Goal: Task Accomplishment & Management: Complete application form

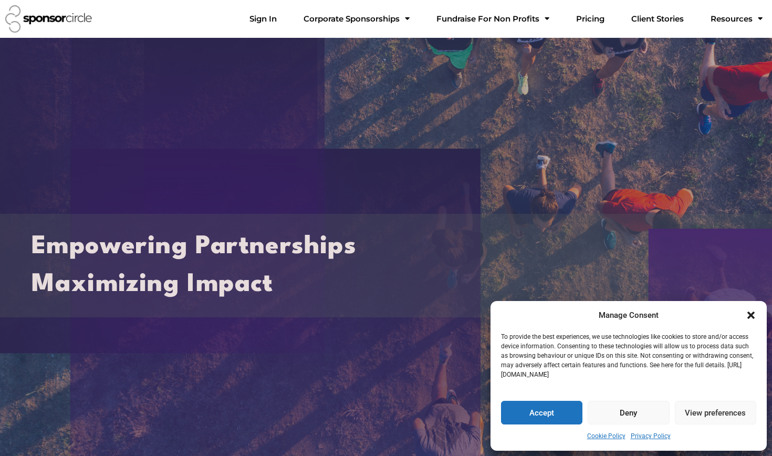
click at [380, 411] on button "Accept" at bounding box center [541, 413] width 81 height 24
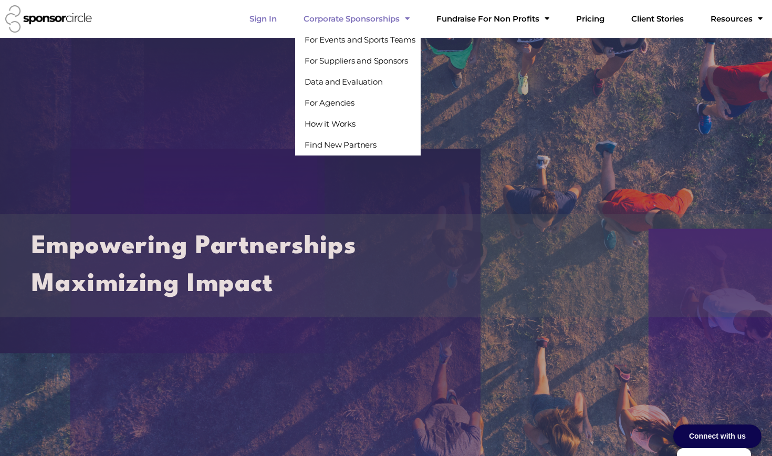
click link "Sign In"
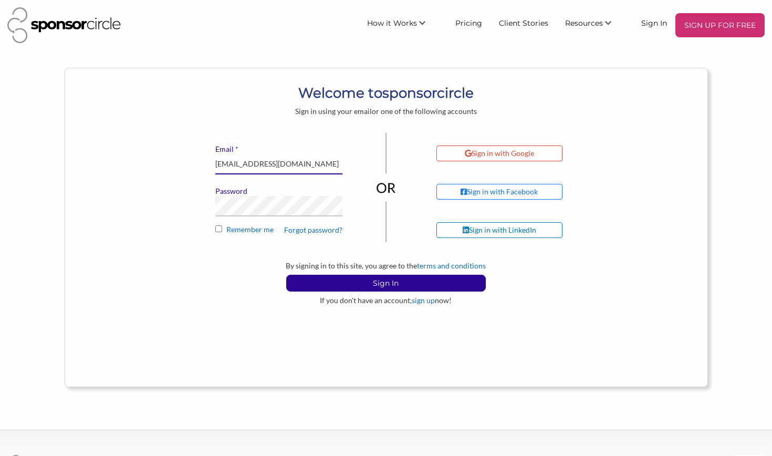
type input "[EMAIL_ADDRESS][DOMAIN_NAME]"
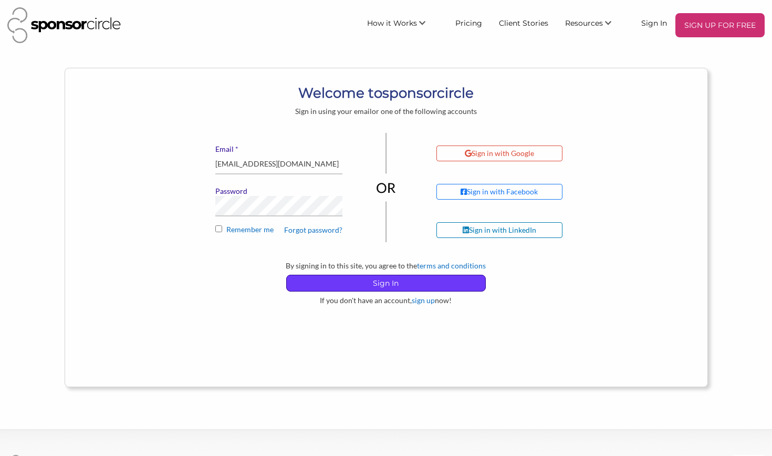
click at [368, 277] on p "Sign In" at bounding box center [386, 283] width 199 height 16
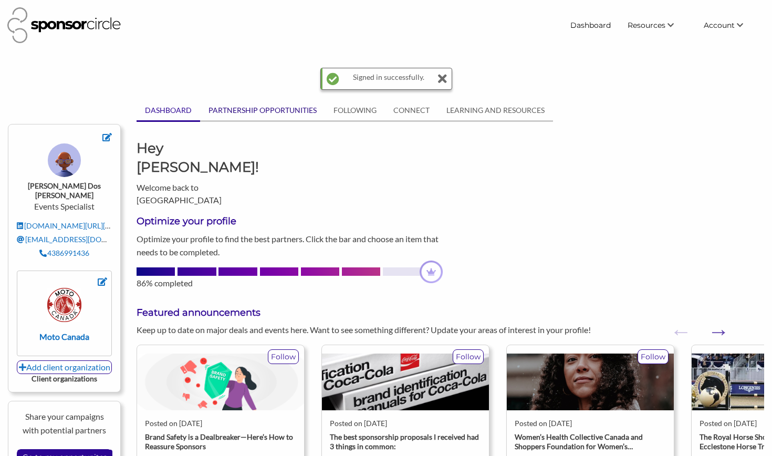
click at [230, 111] on link "PARTNERSHIP OPPORTUNITIES" at bounding box center [262, 110] width 125 height 20
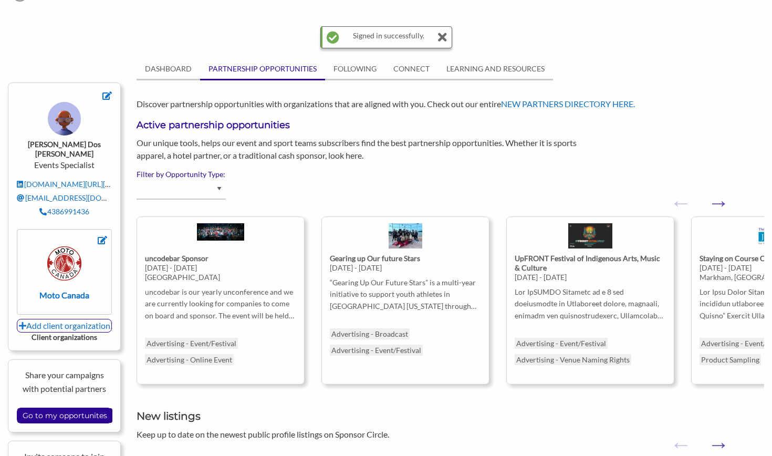
scroll to position [37, 0]
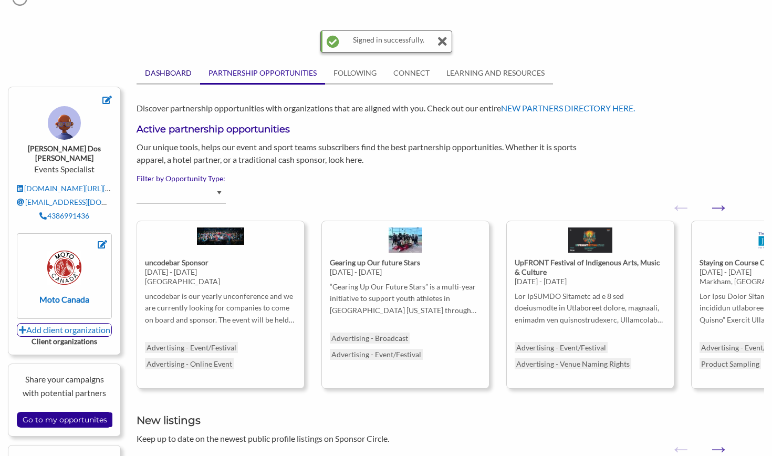
click at [185, 76] on link "DASHBOARD" at bounding box center [169, 73] width 64 height 20
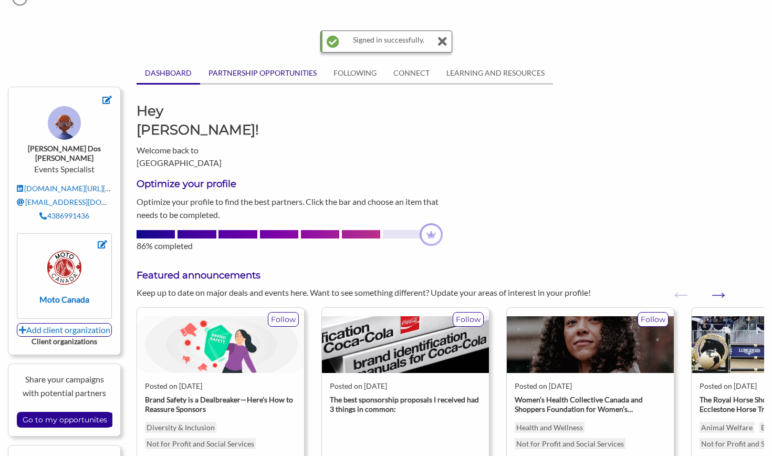
click at [270, 77] on link "PARTNERSHIP OPPORTUNITIES" at bounding box center [262, 73] width 125 height 20
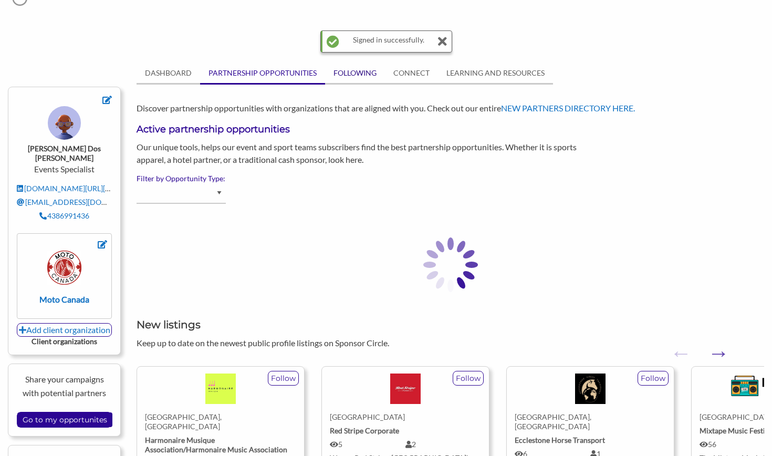
click at [352, 74] on link "FOLLOWING" at bounding box center [355, 73] width 60 height 20
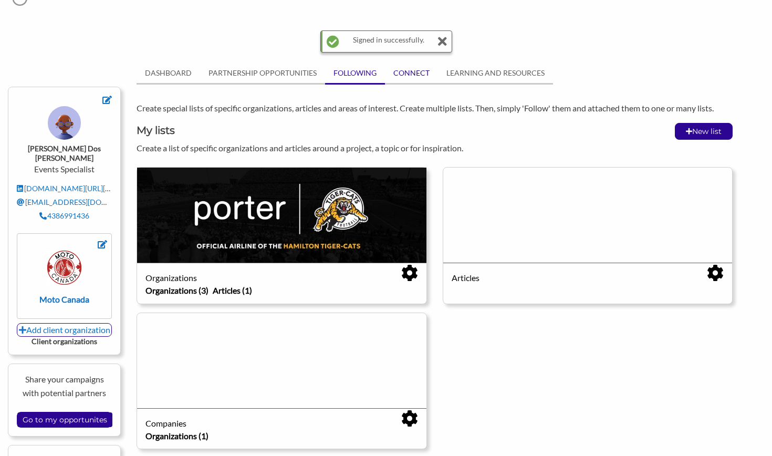
click at [399, 72] on link "CONNECT" at bounding box center [411, 73] width 53 height 20
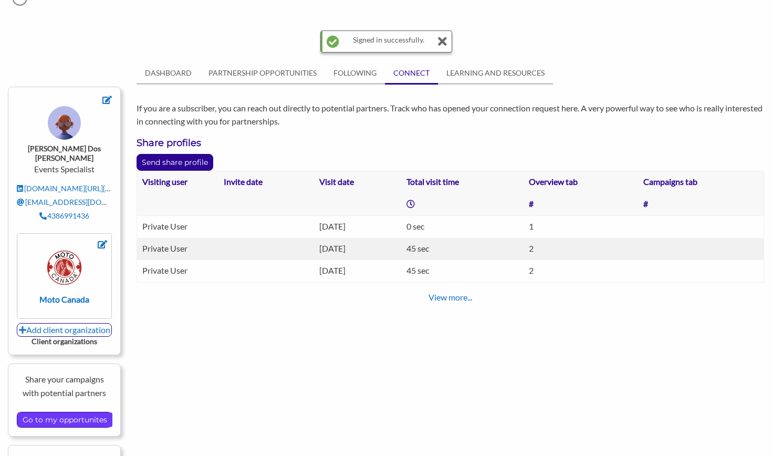
click at [88, 412] on input "Go to my opportunites" at bounding box center [64, 419] width 95 height 15
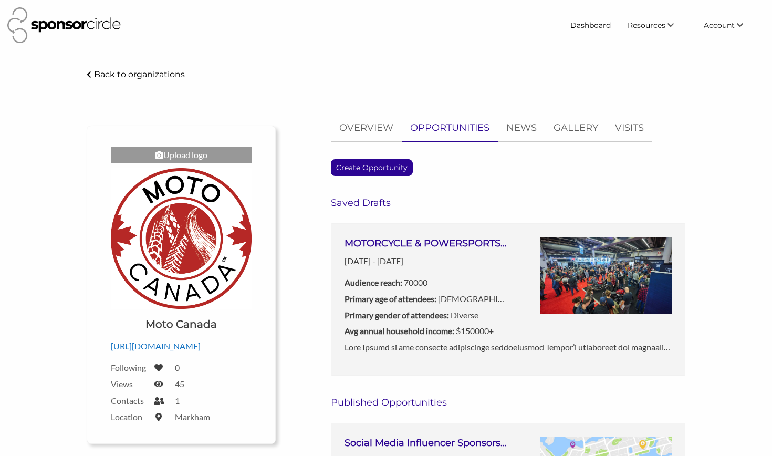
click at [449, 245] on h3 "MOTORCYCLE & POWERSPORTS SHOWS 2026 ([GEOGRAPHIC_DATA], [GEOGRAPHIC_DATA], [GEO…" at bounding box center [426, 243] width 163 height 13
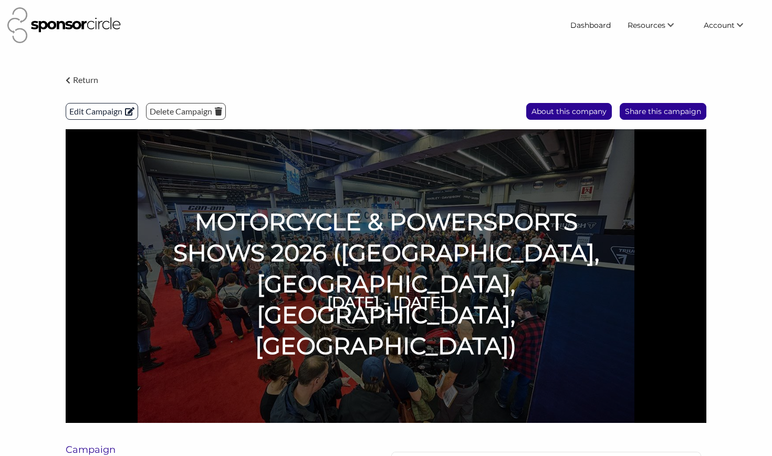
click at [110, 109] on p "Edit Campaign" at bounding box center [101, 111] width 71 height 16
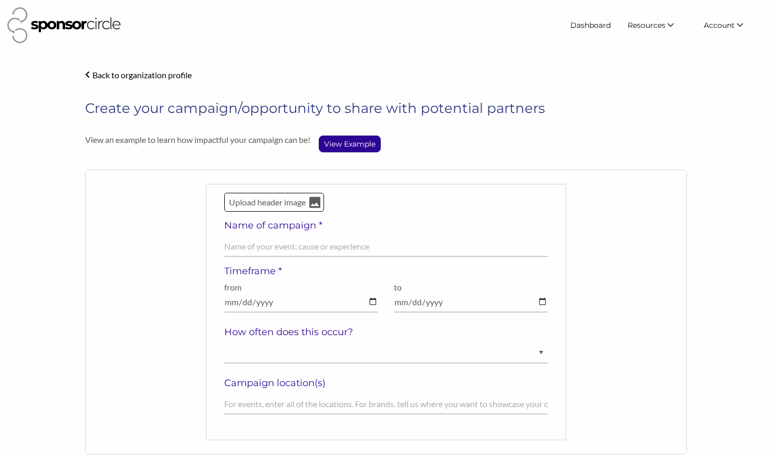
select select "[DEMOGRAPHIC_DATA]"
select select "Diverse"
select select "$150000+"
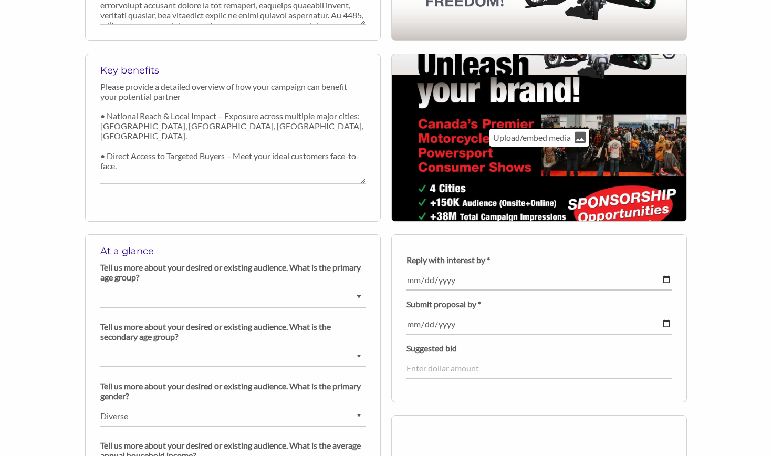
scroll to position [471, 0]
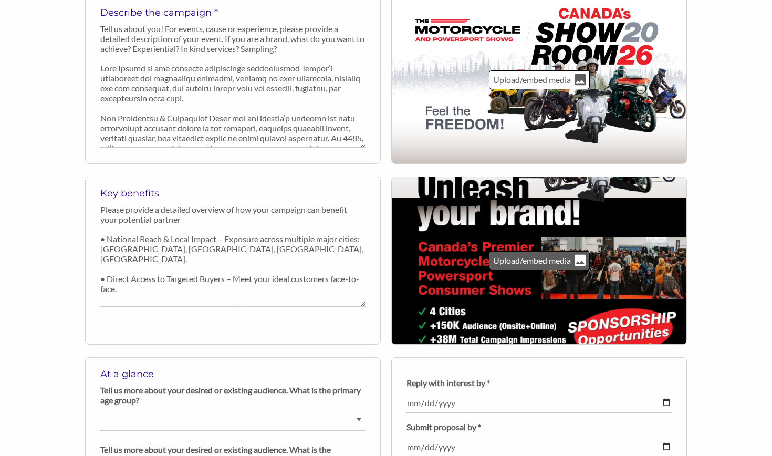
click at [576, 261] on icon at bounding box center [580, 260] width 11 height 11
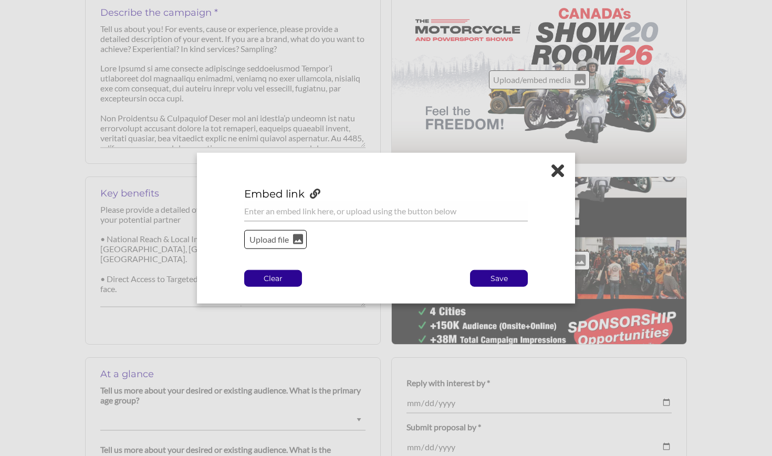
click at [289, 277] on p "Clear" at bounding box center [273, 278] width 57 height 16
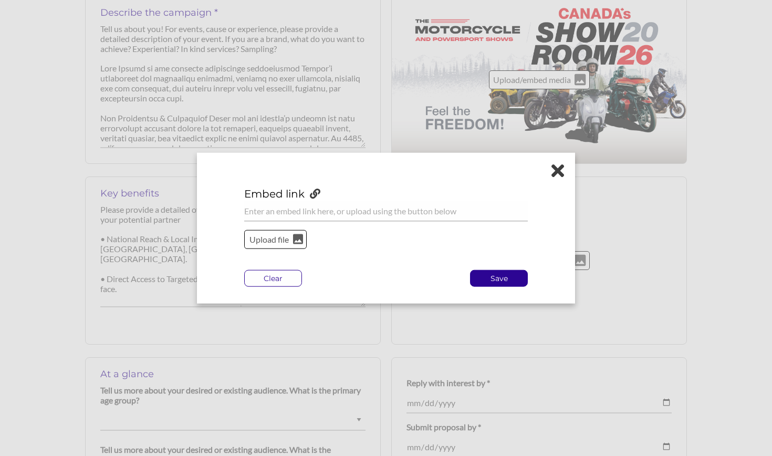
click at [559, 176] on icon at bounding box center [557, 170] width 13 height 18
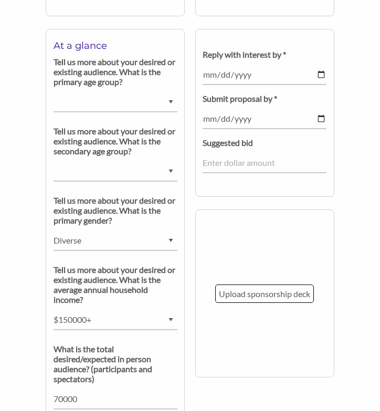
scroll to position [955, 0]
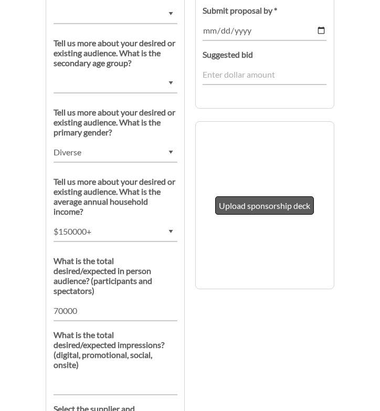
click at [275, 207] on p "Upload sponsorship deck" at bounding box center [264, 206] width 91 height 14
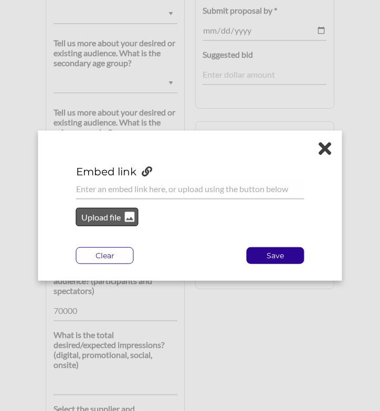
click at [111, 216] on p "Upload file" at bounding box center [101, 217] width 43 height 14
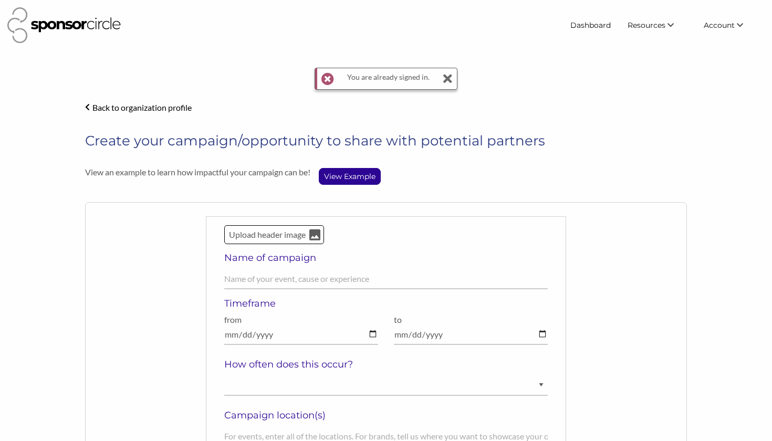
select select "[DEMOGRAPHIC_DATA]"
select select "Diverse"
select select "$150000+"
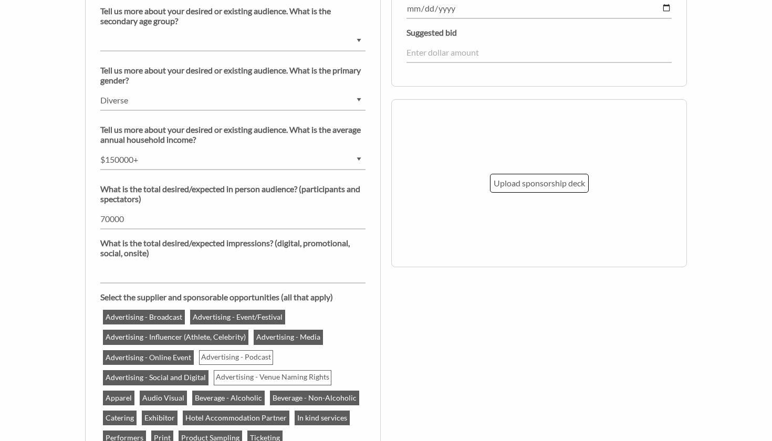
scroll to position [980, 0]
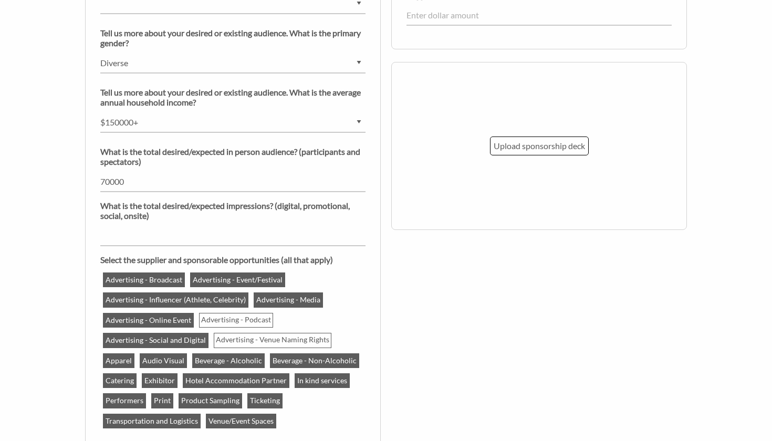
click at [500, 264] on div "At a glance Tell us more about your desired or existing audience. What is the p…" at bounding box center [386, 198] width 618 height 634
click at [531, 151] on p "Upload sponsorship deck" at bounding box center [539, 146] width 91 height 14
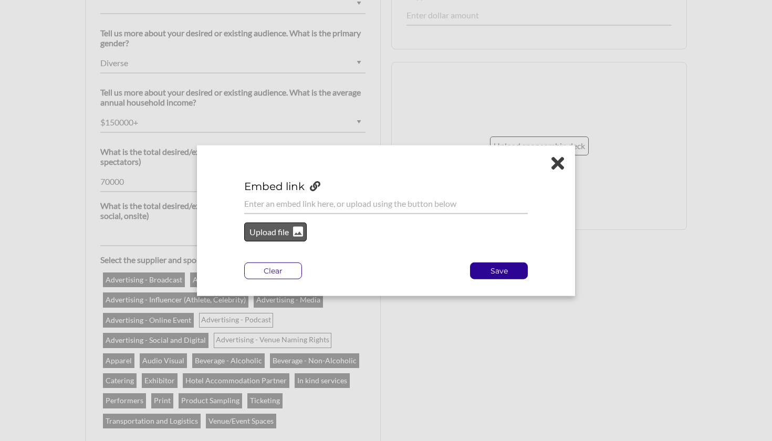
click at [291, 227] on div "Upload file" at bounding box center [275, 232] width 63 height 19
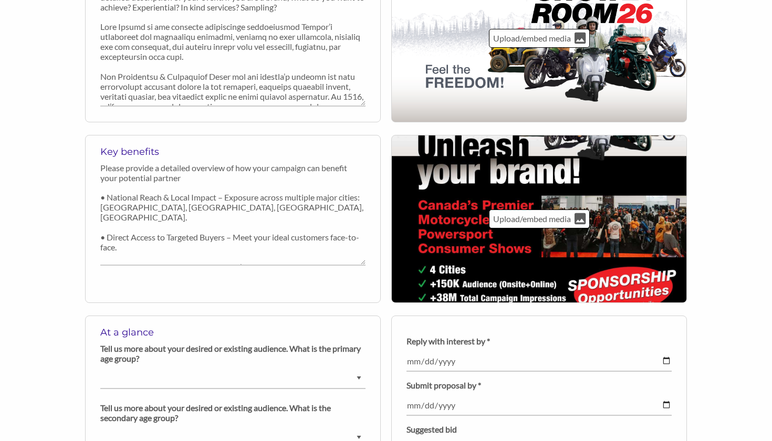
scroll to position [529, 0]
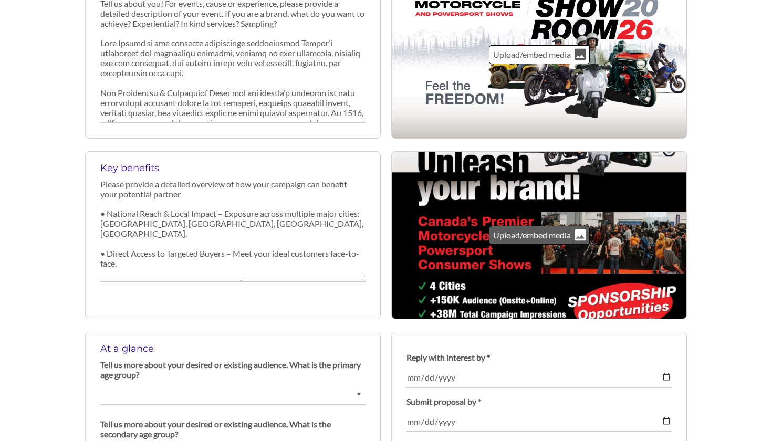
click at [578, 239] on icon at bounding box center [580, 235] width 11 height 11
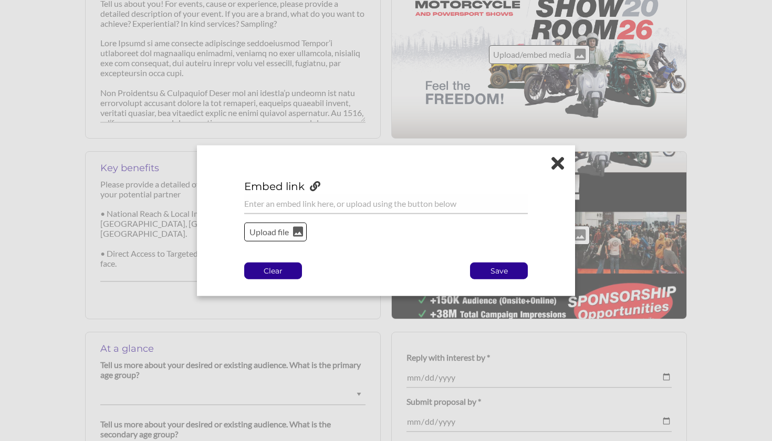
click at [283, 269] on p "Clear" at bounding box center [273, 271] width 57 height 16
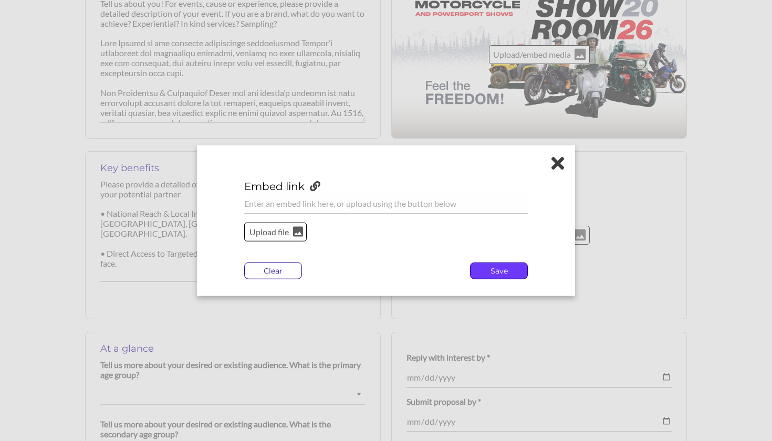
click at [480, 270] on p "Save" at bounding box center [499, 271] width 57 height 16
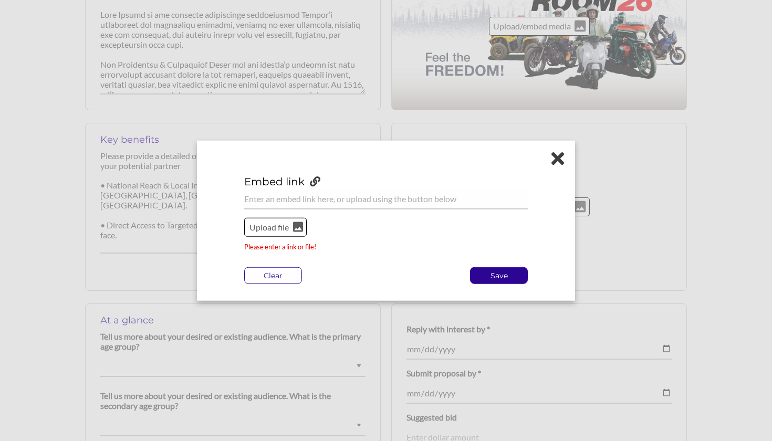
scroll to position [526, 0]
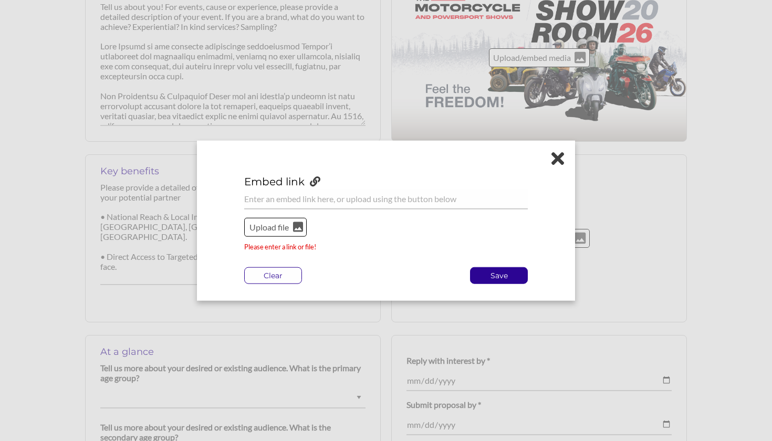
click at [561, 162] on icon at bounding box center [557, 158] width 13 height 18
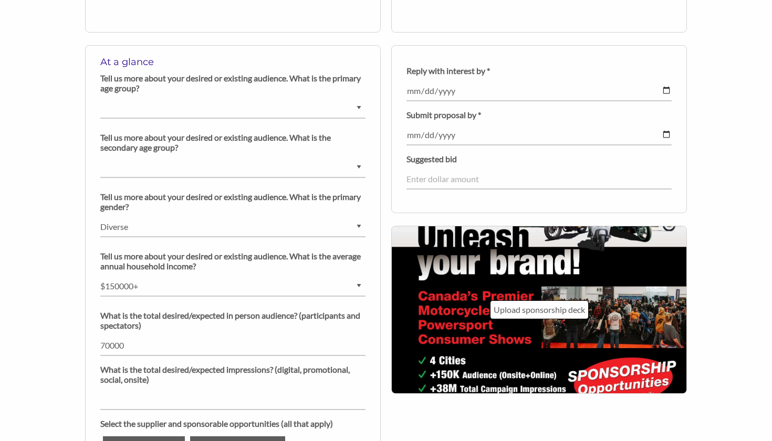
scroll to position [829, 0]
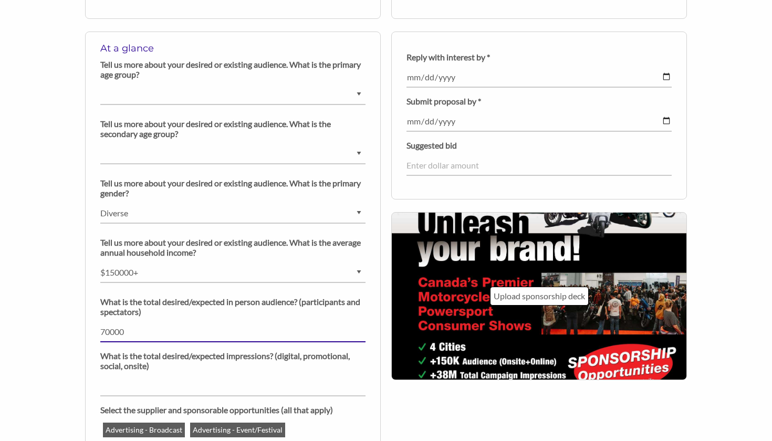
click at [133, 328] on input "number" at bounding box center [232, 332] width 265 height 20
drag, startPoint x: 136, startPoint y: 331, endPoint x: 95, endPoint y: 331, distance: 41.5
click at [95, 331] on div "At a glance Tell us more about your desired or existing audience. What is the p…" at bounding box center [233, 343] width 296 height 622
type input "150"
type input "1"
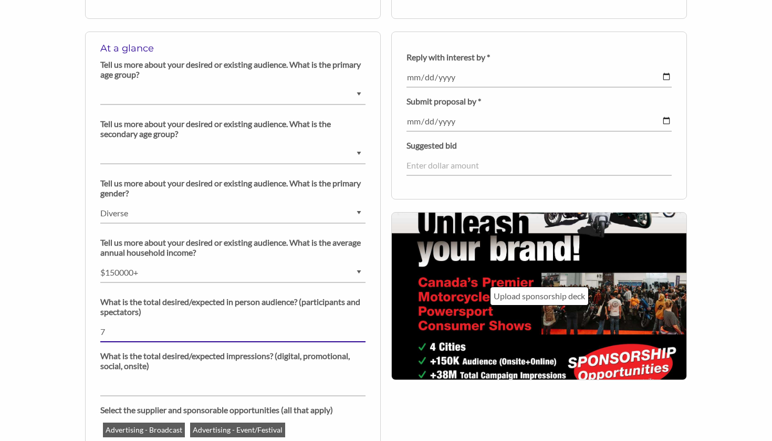
type input "70"
click at [163, 380] on input "number" at bounding box center [232, 386] width 265 height 20
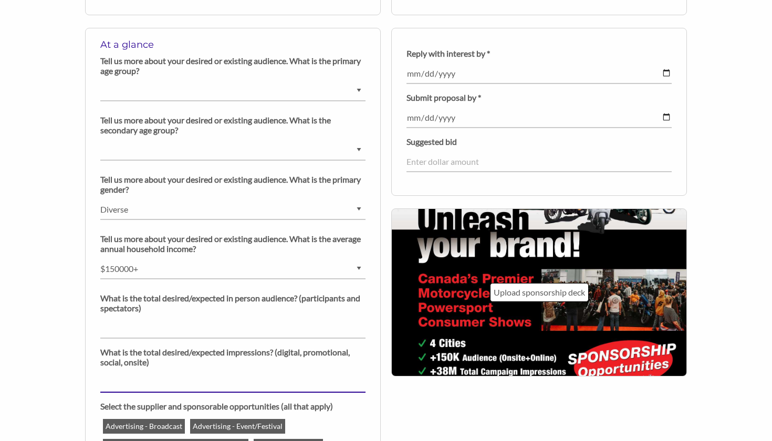
scroll to position [835, 0]
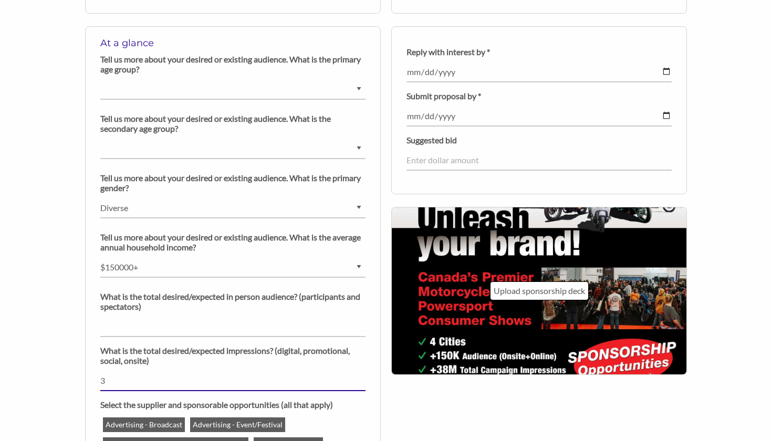
type input "38"
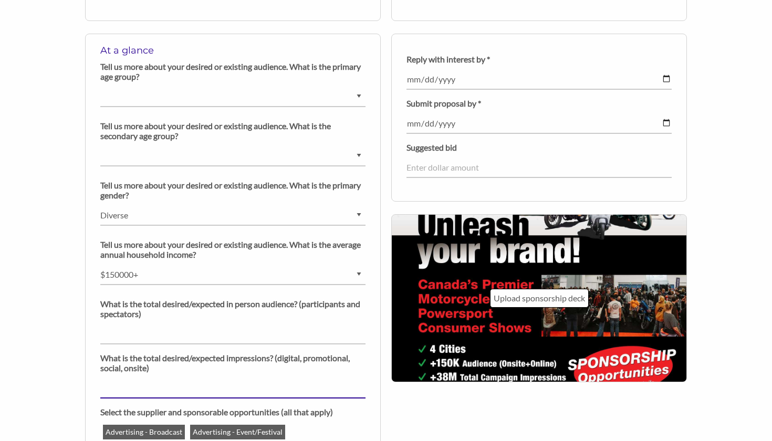
scroll to position [819, 0]
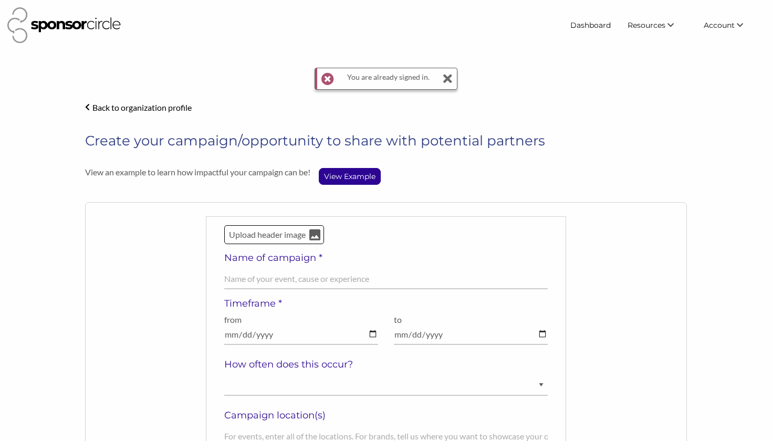
select select "41-50 years old"
select select "25-30 years old"
select select "Diverse"
select select "$150000+"
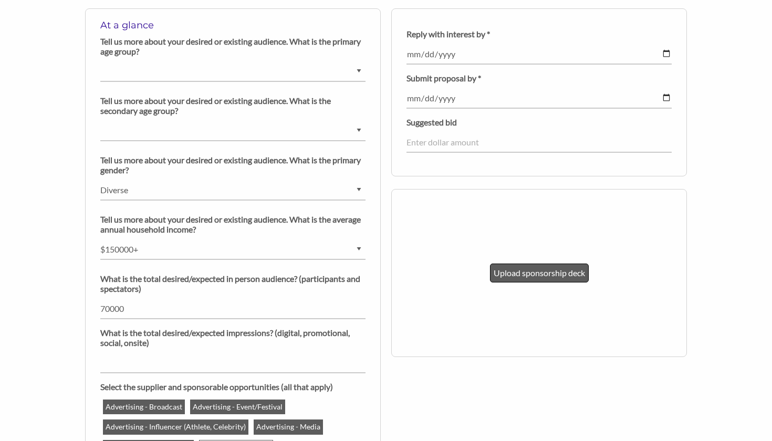
scroll to position [853, 0]
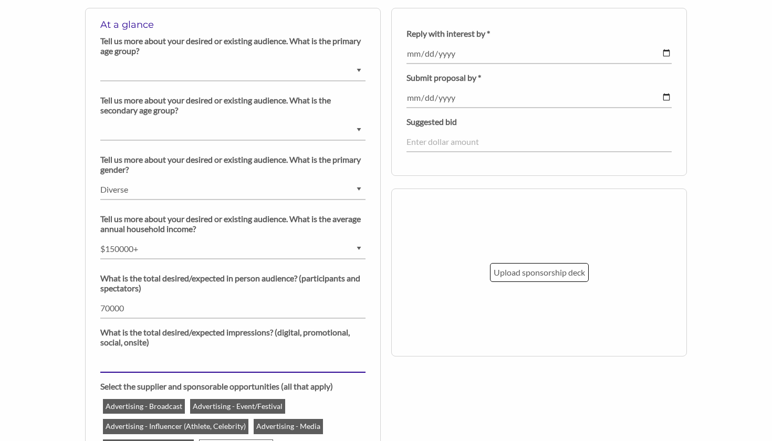
click at [249, 358] on input "number" at bounding box center [232, 362] width 265 height 20
type input "38"
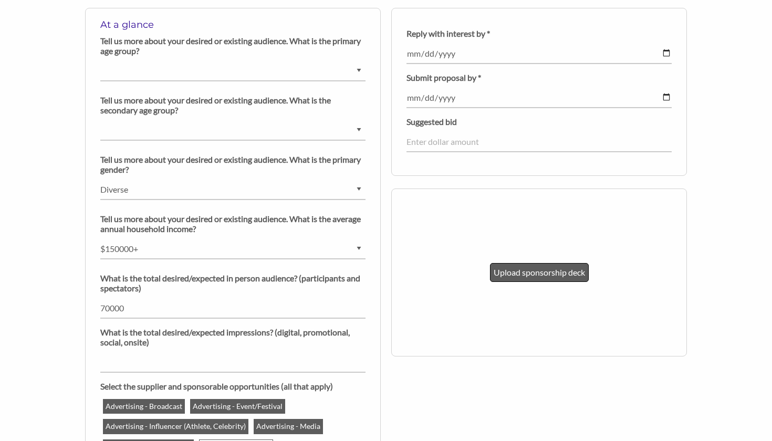
click at [515, 277] on p "Upload sponsorship deck" at bounding box center [539, 273] width 91 height 14
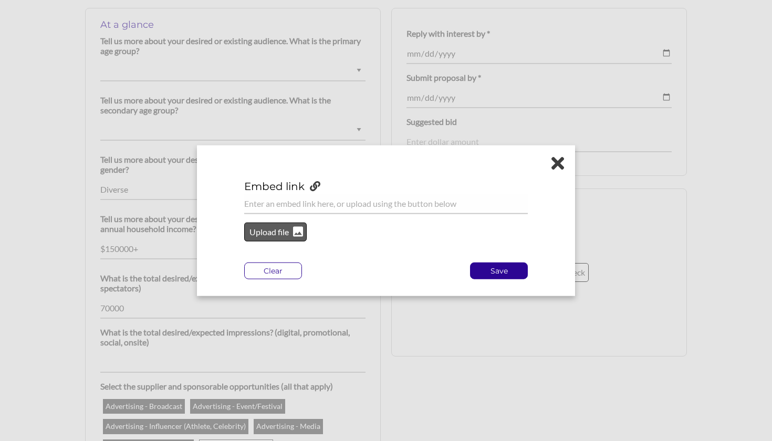
click at [276, 229] on p "Upload file" at bounding box center [269, 232] width 43 height 14
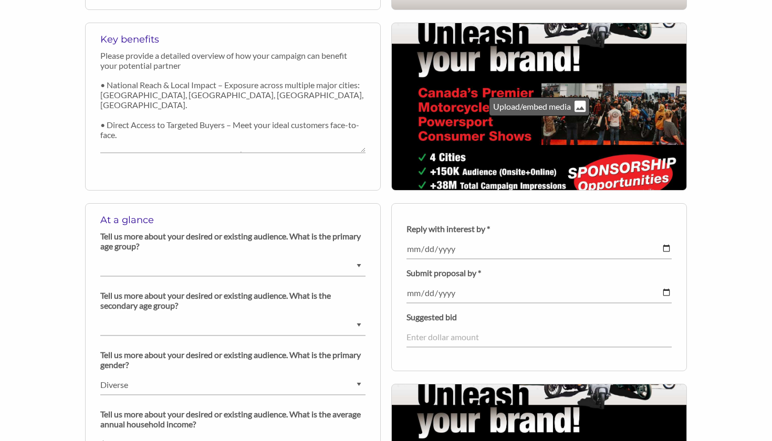
scroll to position [653, 0]
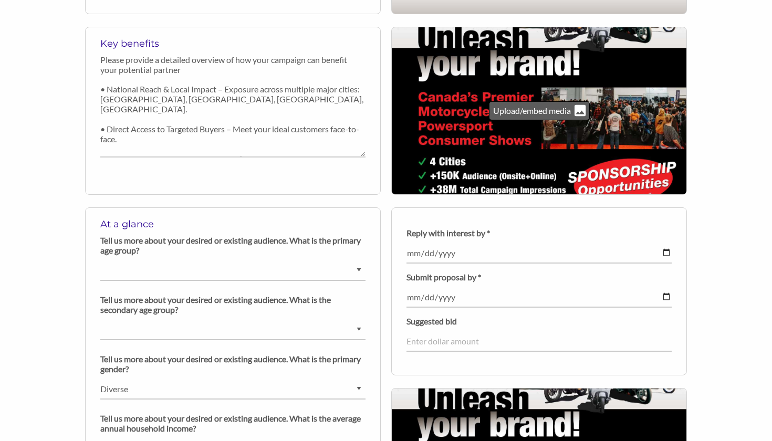
click at [555, 110] on p "Upload/embed media" at bounding box center [533, 111] width 80 height 14
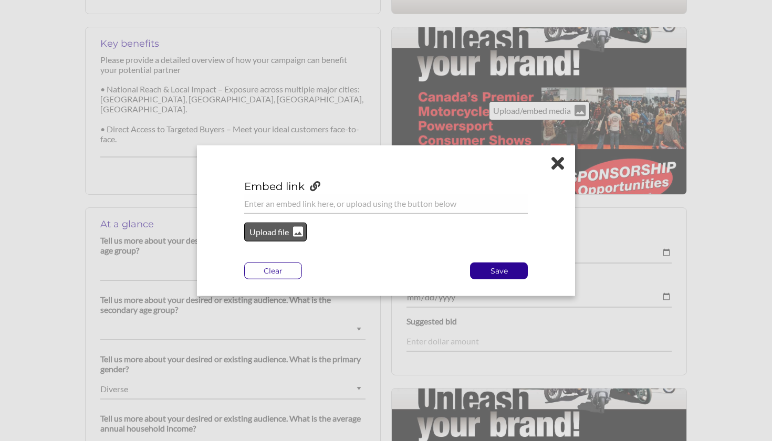
click at [287, 227] on p "Upload file" at bounding box center [269, 232] width 43 height 14
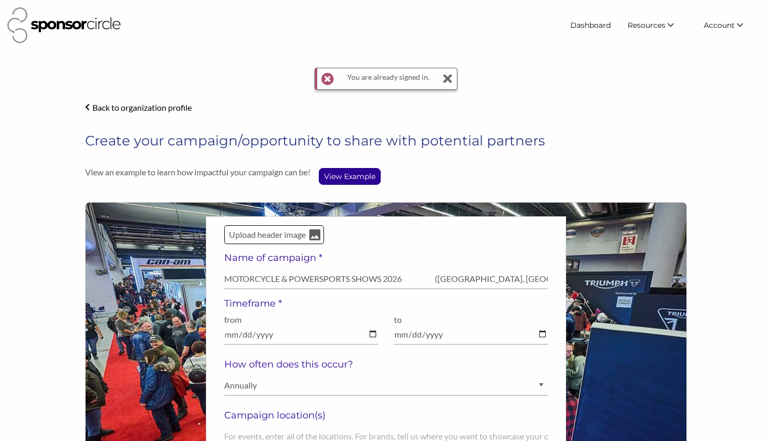
scroll to position [0, 0]
click at [447, 80] on icon at bounding box center [447, 78] width 11 height 21
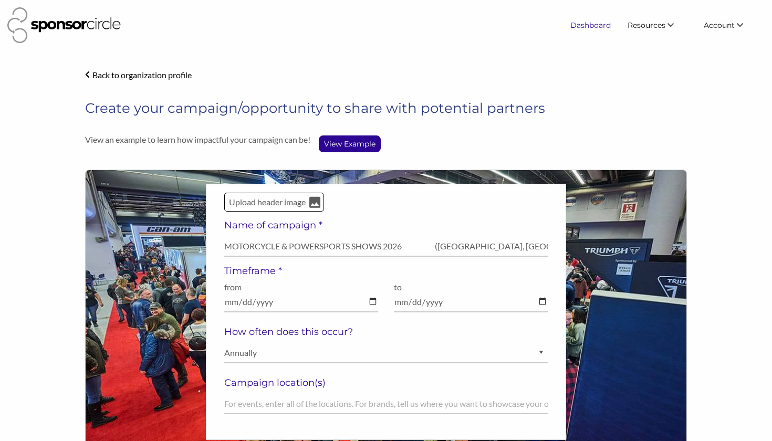
click at [592, 25] on link "Dashboard" at bounding box center [590, 25] width 57 height 19
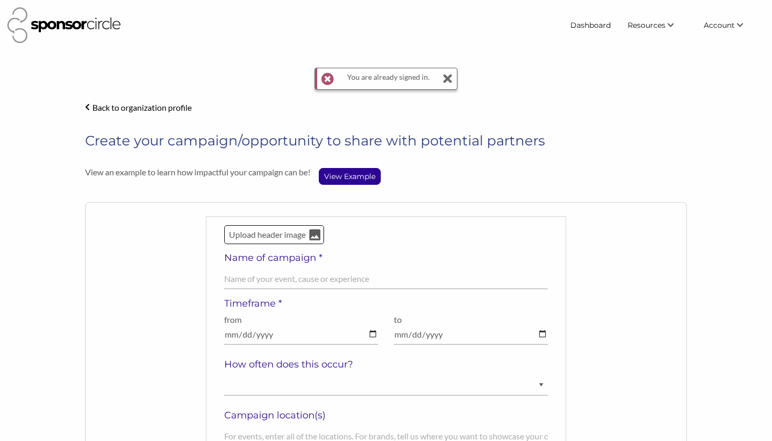
select select "[DEMOGRAPHIC_DATA]"
select select "Diverse"
select select "$150000+"
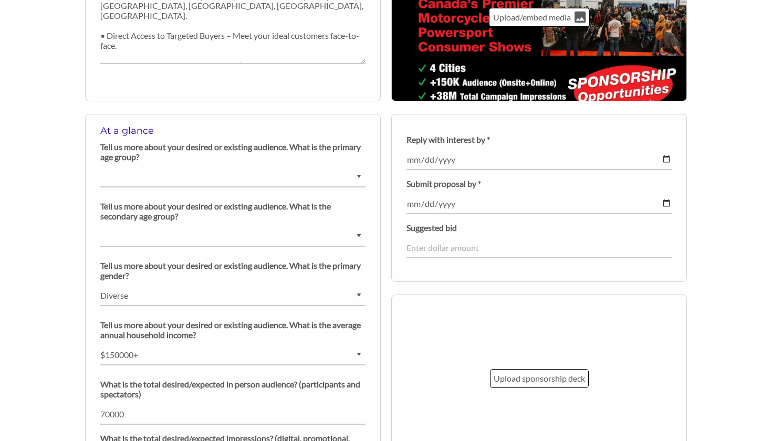
scroll to position [694, 0]
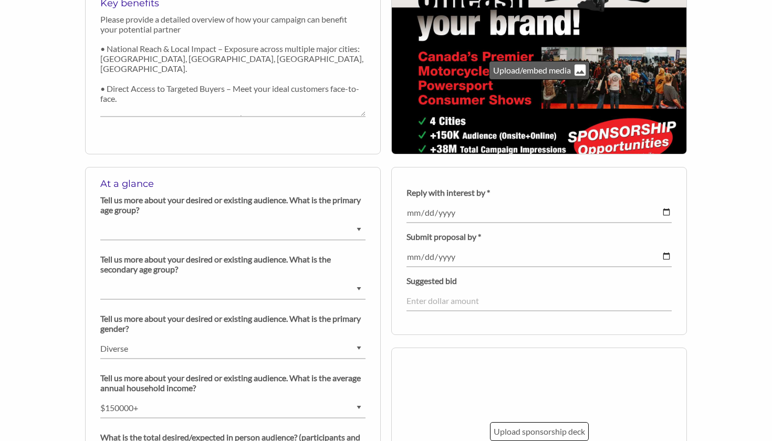
click at [513, 77] on div "Upload/embed media" at bounding box center [539, 70] width 101 height 19
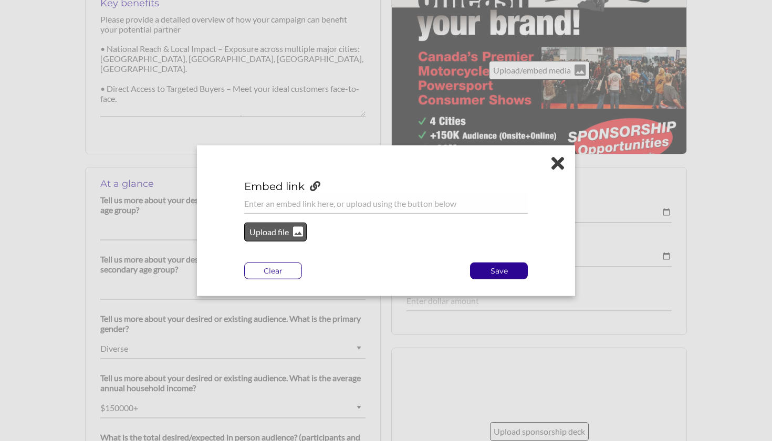
click at [284, 231] on p "Upload file" at bounding box center [269, 232] width 43 height 14
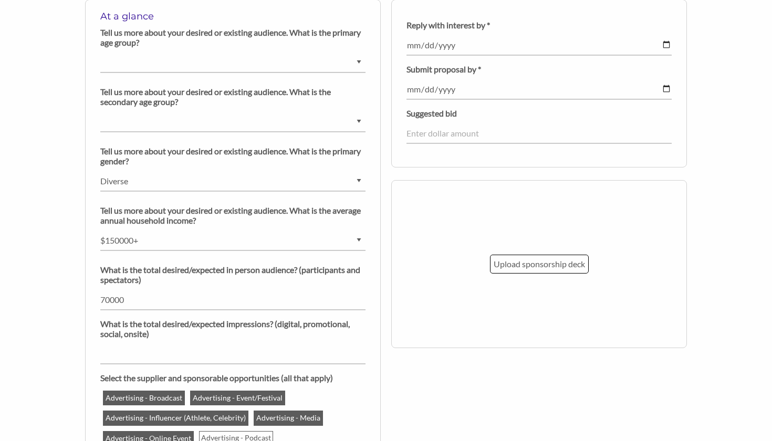
scroll to position [851, 0]
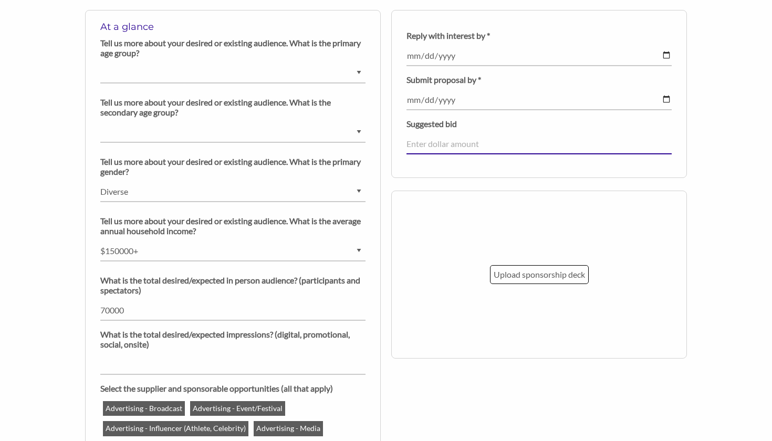
click at [461, 144] on input "number" at bounding box center [539, 144] width 265 height 20
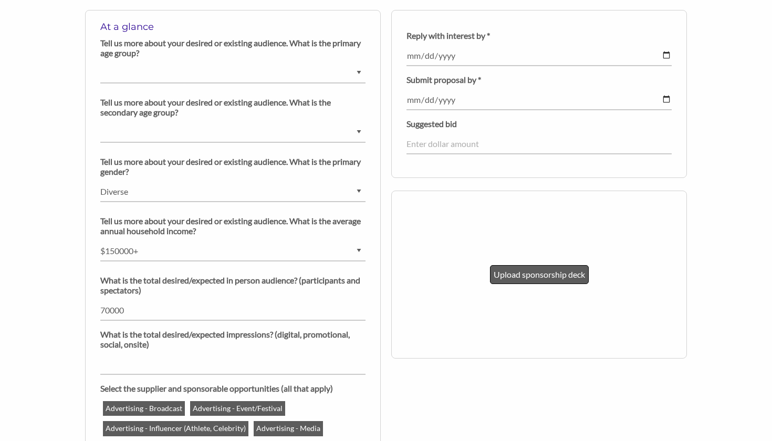
click at [548, 276] on p "Upload sponsorship deck" at bounding box center [539, 275] width 91 height 14
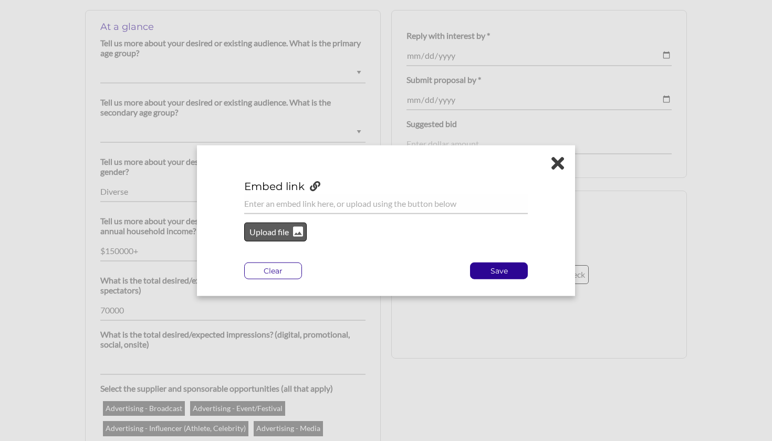
click at [279, 231] on p "Upload file" at bounding box center [269, 232] width 43 height 14
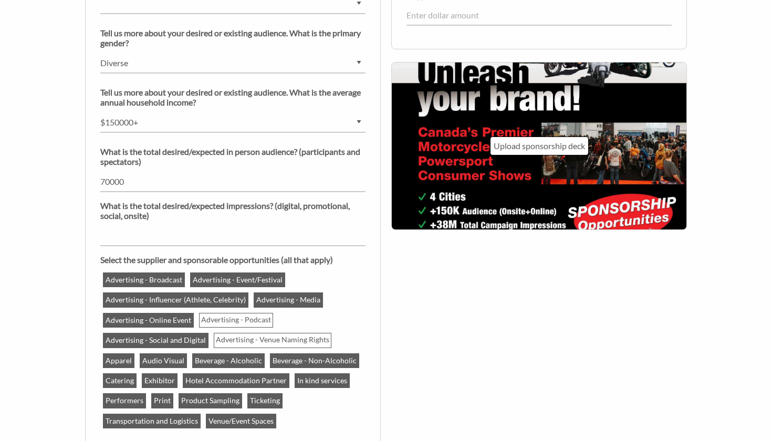
scroll to position [961, 0]
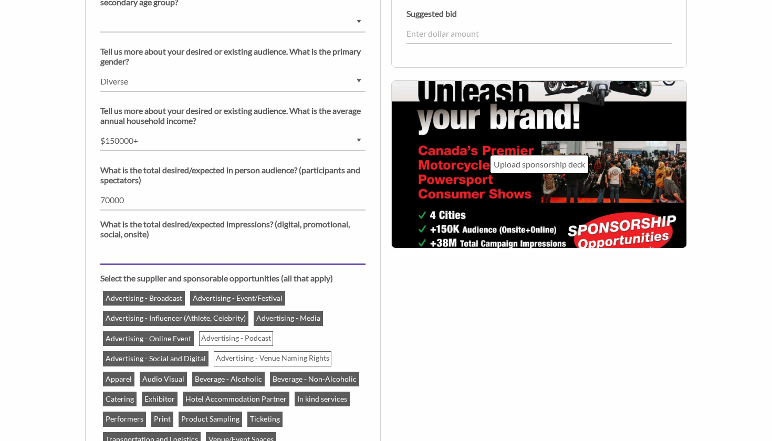
click at [199, 254] on input "number" at bounding box center [232, 254] width 265 height 20
type input "4"
type input "38"
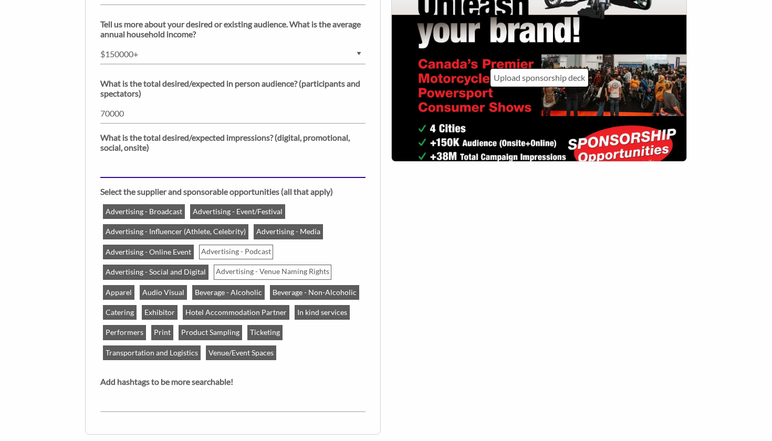
scroll to position [1047, 0]
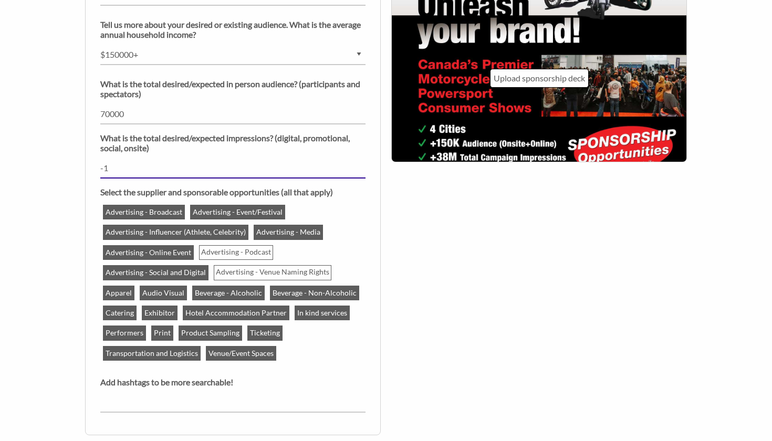
click at [361, 171] on input "-1" at bounding box center [232, 168] width 265 height 20
click at [361, 171] on input "-2" at bounding box center [232, 168] width 265 height 20
click at [361, 171] on input "-3" at bounding box center [232, 168] width 265 height 20
click at [361, 171] on input "-4" at bounding box center [232, 168] width 265 height 20
click at [361, 171] on input "-5" at bounding box center [232, 168] width 265 height 20
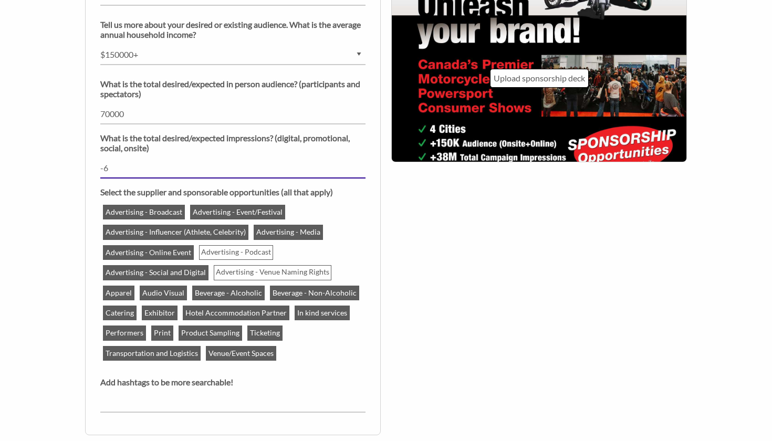
click at [361, 171] on input "-6" at bounding box center [232, 168] width 265 height 20
click at [319, 154] on div "At a glance Tell us more about your desired or existing audience. What is the p…" at bounding box center [232, 124] width 265 height 610
click at [277, 161] on input "-6" at bounding box center [232, 168] width 265 height 20
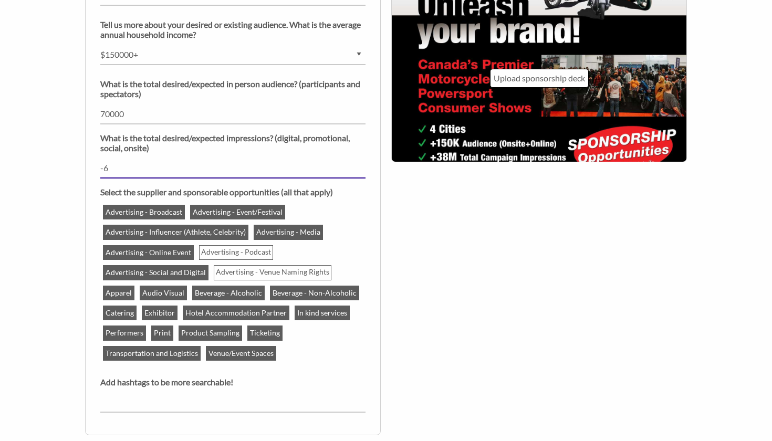
click at [277, 161] on input "-6" at bounding box center [232, 168] width 265 height 20
type input "38"
click at [111, 115] on input "number" at bounding box center [232, 114] width 265 height 20
type input "70000"
click at [479, 254] on div "At a glance Tell us more about your desired or existing audience. What is the p…" at bounding box center [386, 131] width 618 height 634
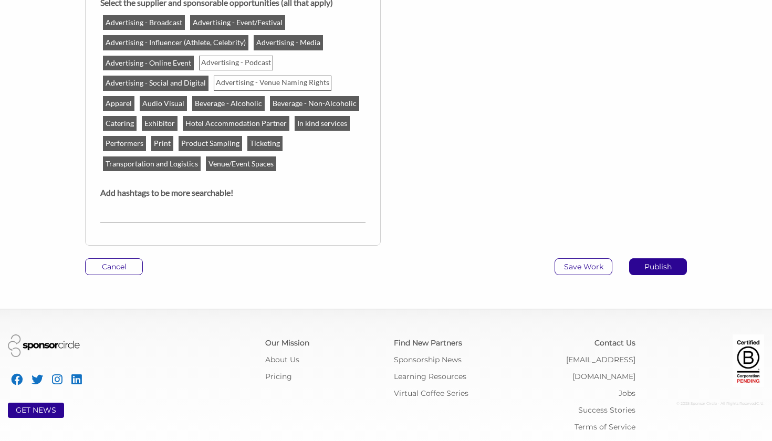
scroll to position [1236, 0]
click at [668, 271] on p "Publish" at bounding box center [658, 267] width 57 height 16
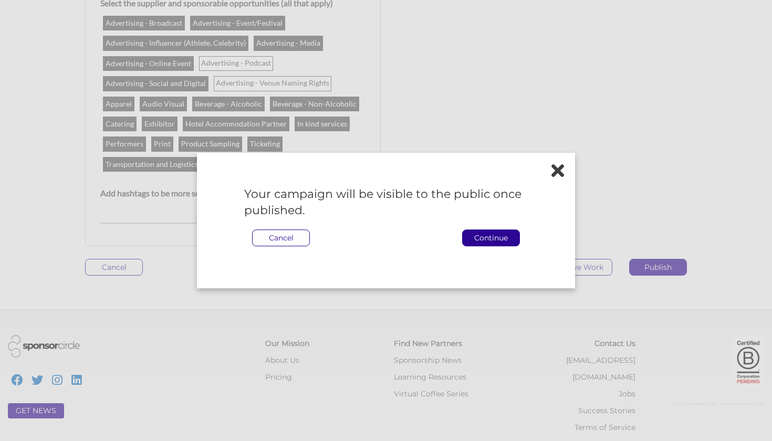
click at [556, 178] on icon at bounding box center [557, 170] width 13 height 18
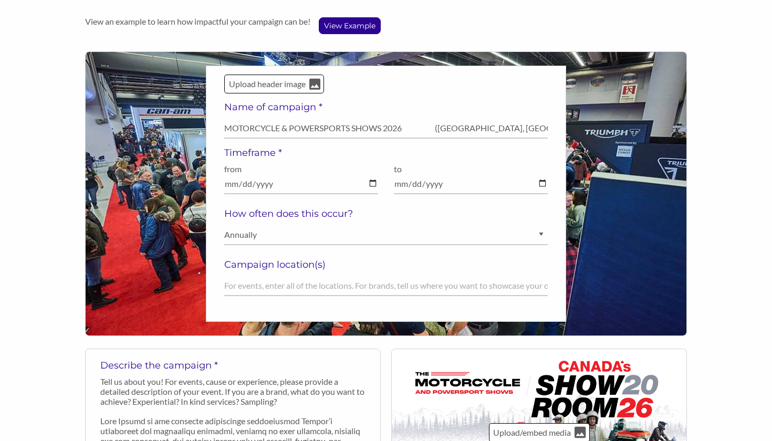
scroll to position [147, 0]
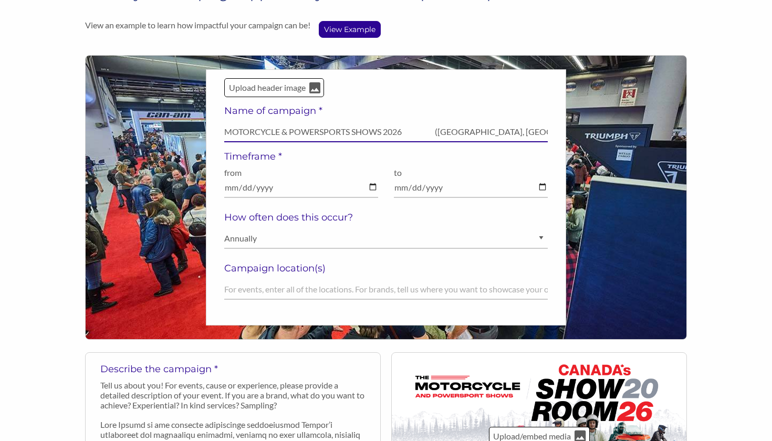
drag, startPoint x: 500, startPoint y: 133, endPoint x: 563, endPoint y: 139, distance: 62.8
click at [565, 140] on div "Upload header image Name of campaign * MOTORCYCLE & POWERSPORTS SHOWS 2026 (Van…" at bounding box center [386, 197] width 360 height 256
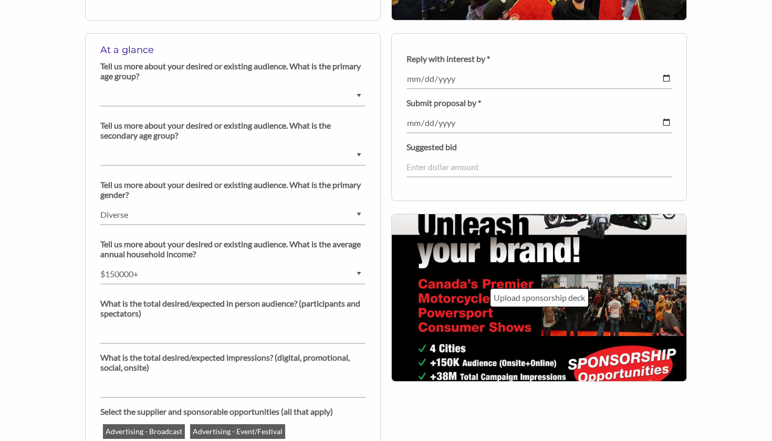
scroll to position [822, 0]
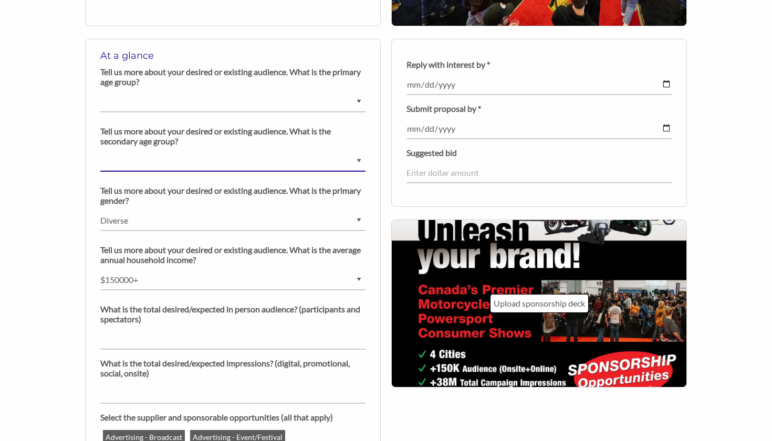
select select "[DEMOGRAPHIC_DATA]"
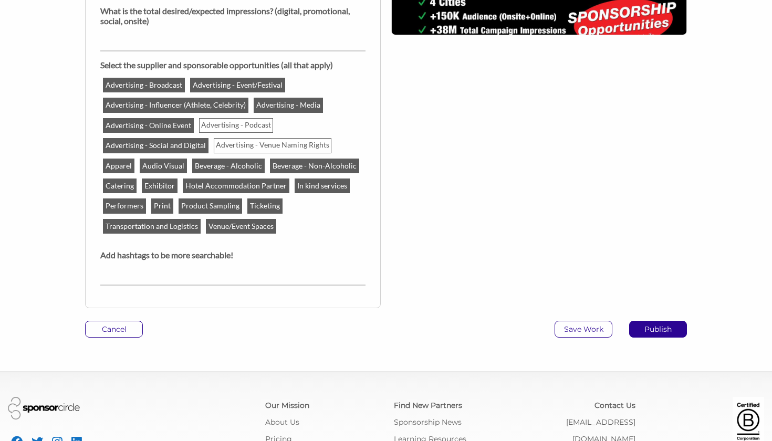
scroll to position [1202, 0]
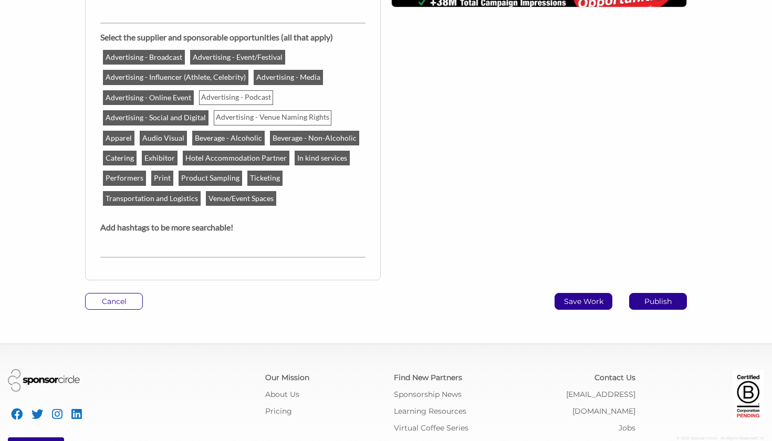
click at [599, 299] on p "Save Work" at bounding box center [583, 302] width 57 height 16
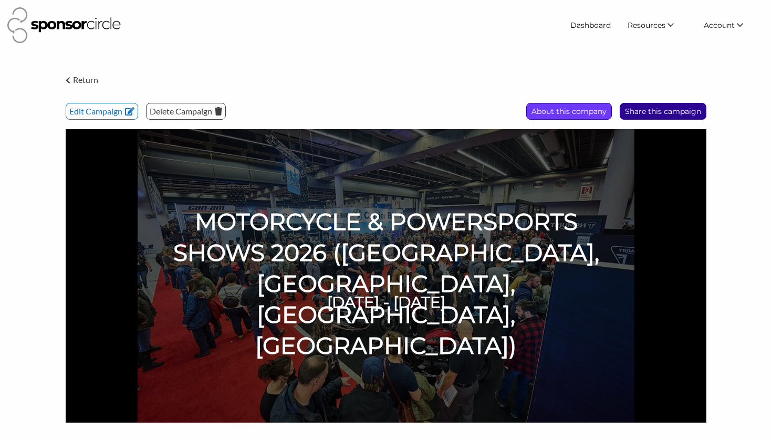
click at [620, 107] on p "About this company" at bounding box center [663, 111] width 86 height 16
click at [103, 112] on p "Edit Campaign" at bounding box center [101, 111] width 71 height 16
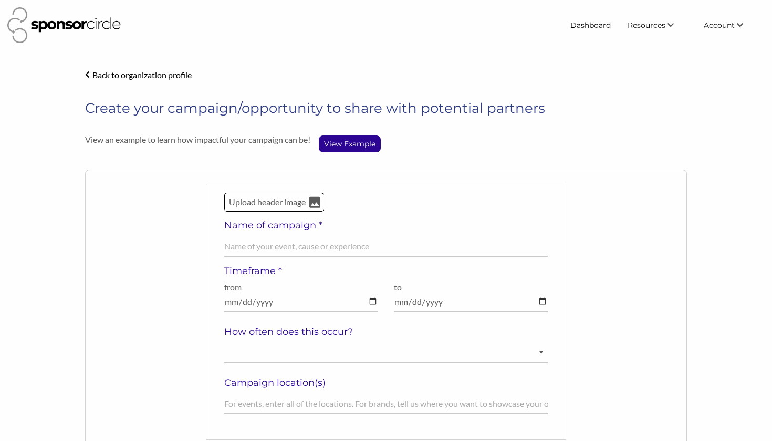
select select "[DEMOGRAPHIC_DATA]"
select select "Diverse"
select select "$150000+"
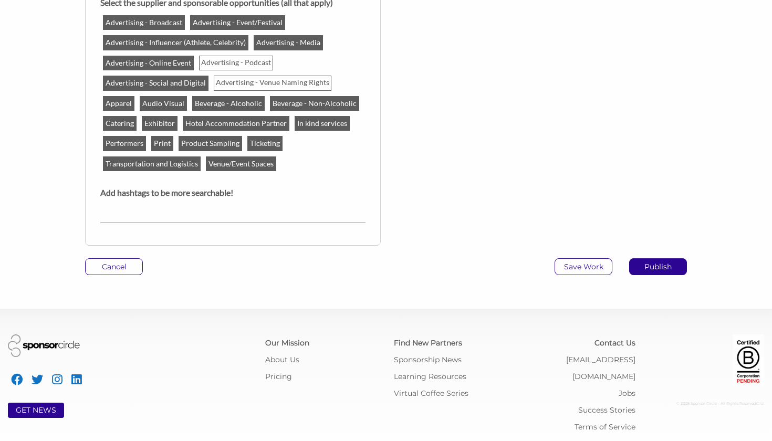
scroll to position [1204, 0]
click at [654, 264] on p "Publish" at bounding box center [658, 267] width 57 height 16
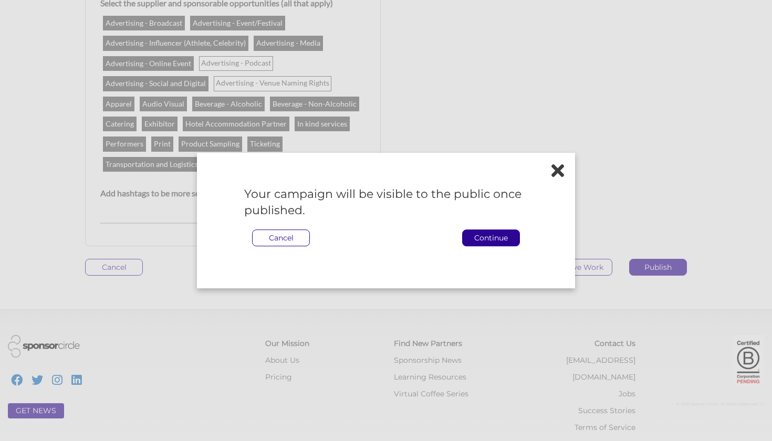
click at [570, 170] on div "Your campaign will be visible to the public once published. Cancel Continue" at bounding box center [386, 221] width 378 height 136
click at [562, 172] on icon at bounding box center [557, 170] width 13 height 18
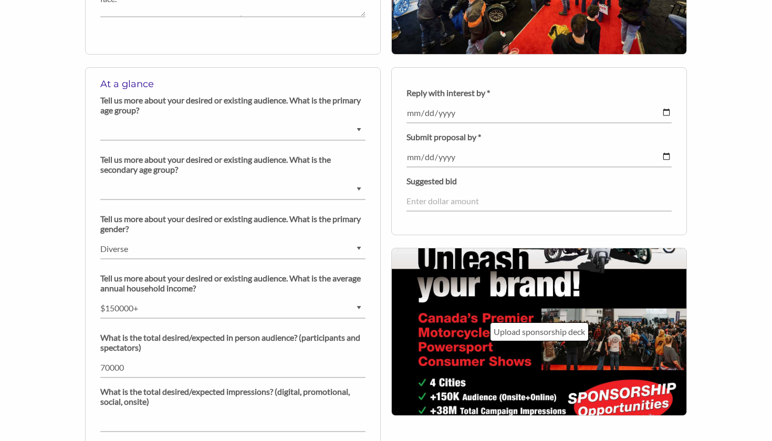
scroll to position [762, 0]
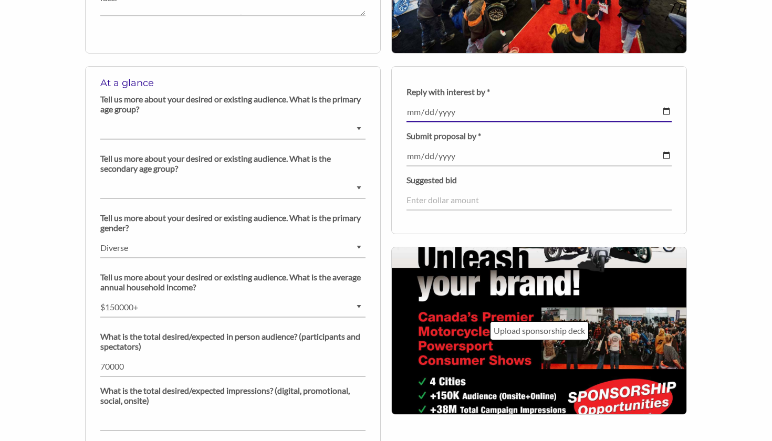
click at [447, 111] on input "[DATE]" at bounding box center [539, 112] width 265 height 20
click at [480, 110] on input "[DATE]" at bounding box center [539, 112] width 265 height 20
click at [492, 103] on input "[DATE]" at bounding box center [539, 112] width 265 height 20
click at [449, 111] on input "[DATE]" at bounding box center [539, 112] width 265 height 20
click at [517, 103] on input "[DATE]" at bounding box center [539, 112] width 265 height 20
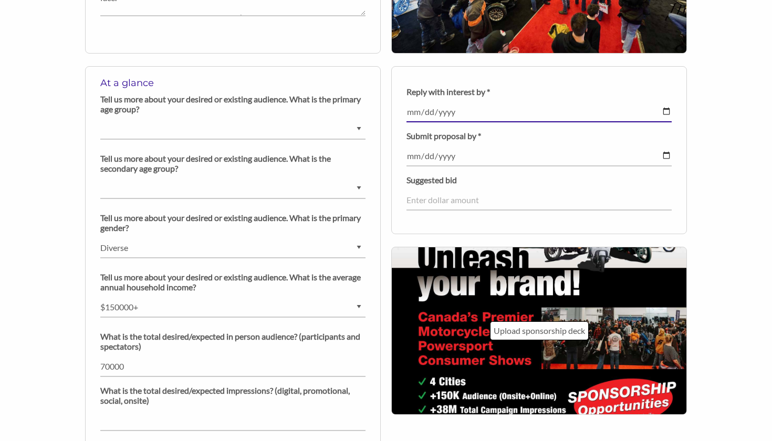
click at [451, 113] on input "2025-09-30" at bounding box center [539, 112] width 265 height 20
type input "[DATE]"
click at [701, 129] on div "Back to organization profile Create your campaign/opportunity to share with pot…" at bounding box center [386, 12] width 772 height 1412
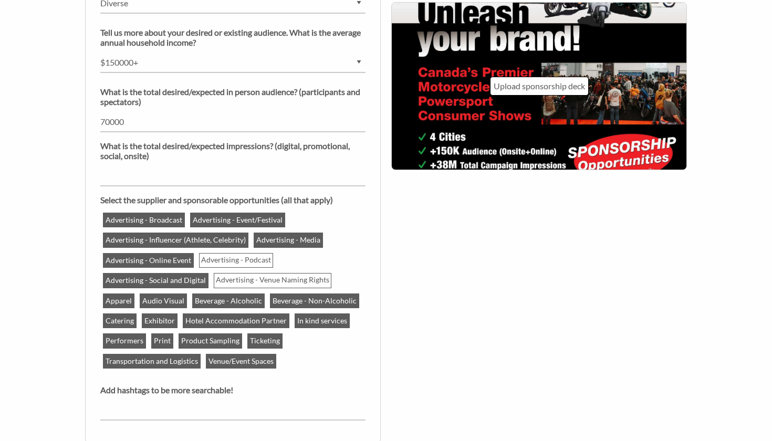
scroll to position [931, 0]
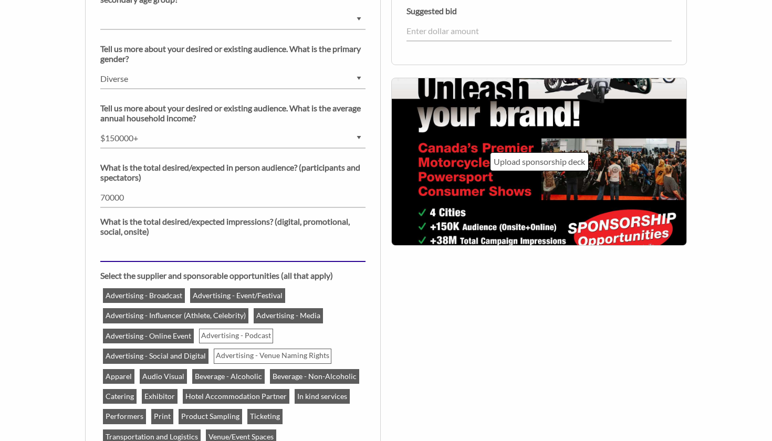
click at [259, 244] on input "number" at bounding box center [232, 252] width 265 height 20
type input "38"
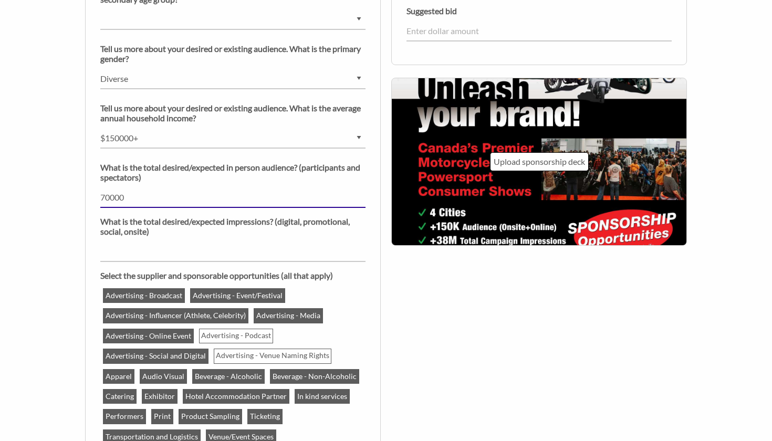
click at [107, 196] on input "number" at bounding box center [232, 198] width 265 height 20
click at [110, 197] on input "number" at bounding box center [232, 198] width 265 height 20
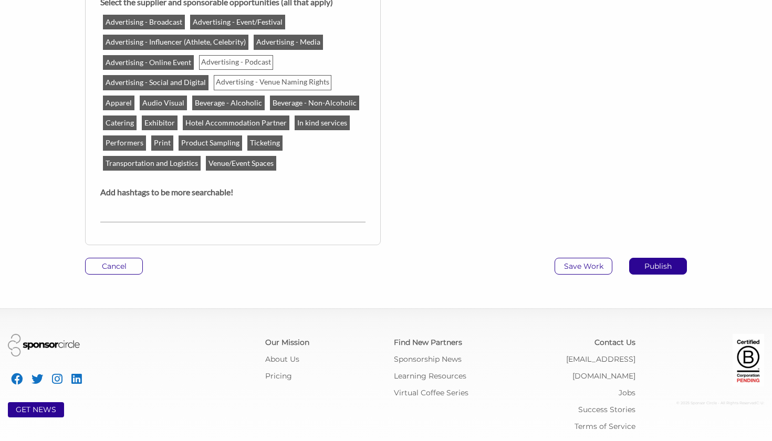
scroll to position [1204, 0]
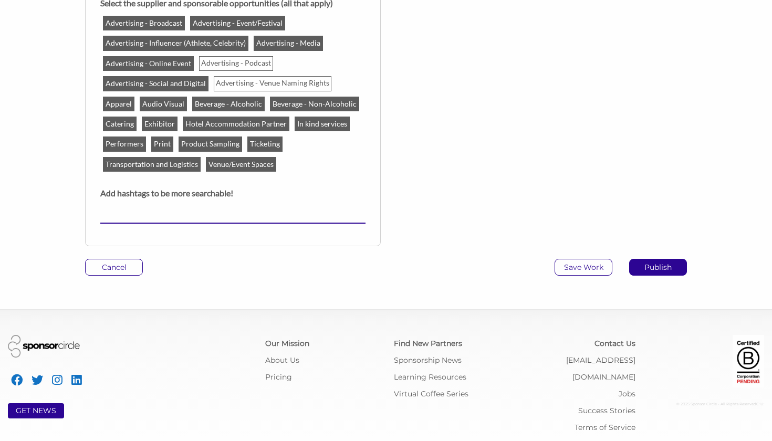
click at [274, 209] on input "text" at bounding box center [232, 213] width 265 height 20
click at [658, 267] on p "Publish" at bounding box center [658, 267] width 57 height 16
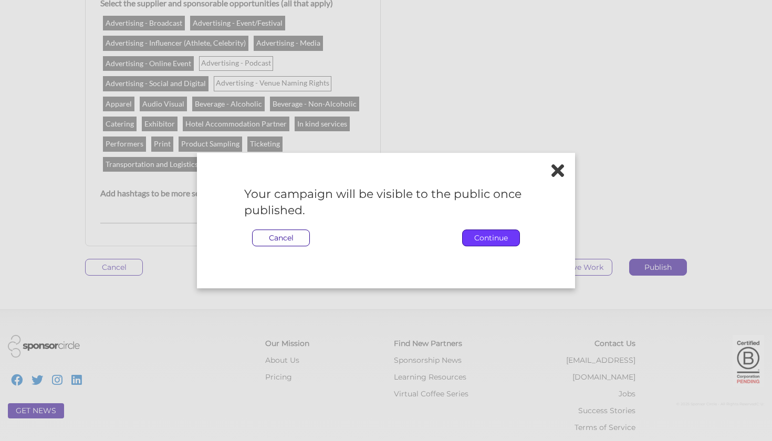
click at [502, 237] on p "Continue" at bounding box center [491, 238] width 57 height 16
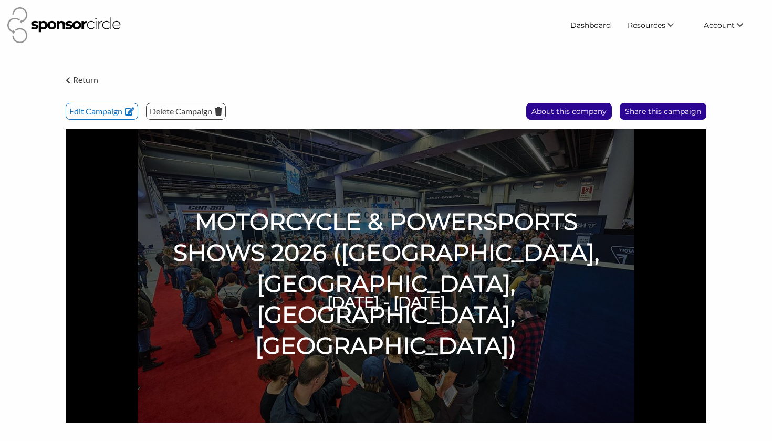
click at [64, 26] on img at bounding box center [63, 25] width 113 height 36
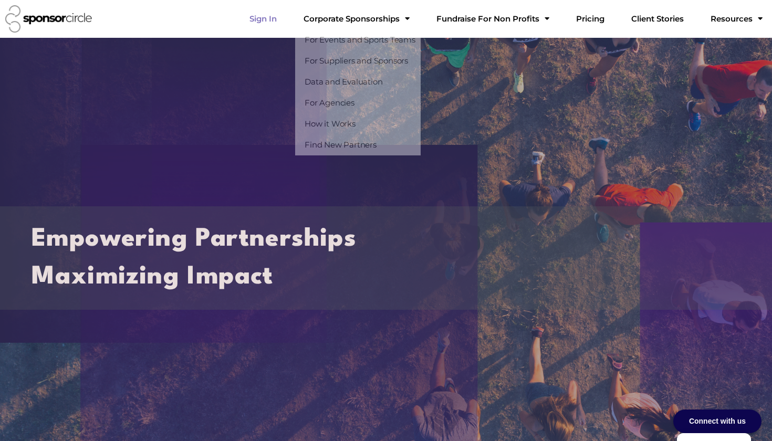
click at [285, 16] on link "Sign In" at bounding box center [263, 18] width 44 height 21
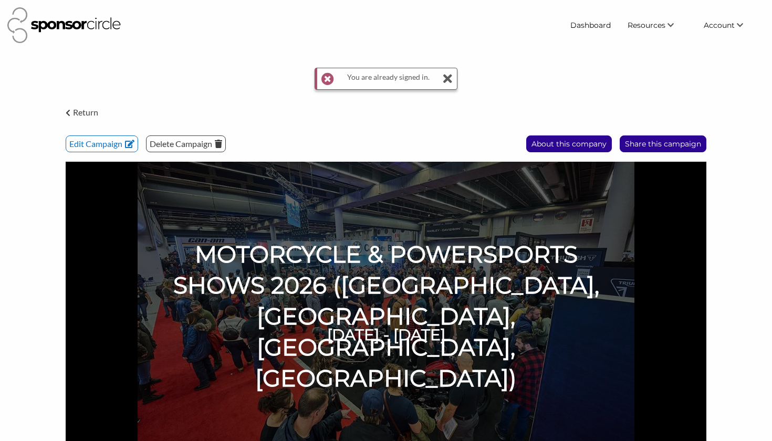
click at [448, 80] on icon at bounding box center [447, 78] width 11 height 21
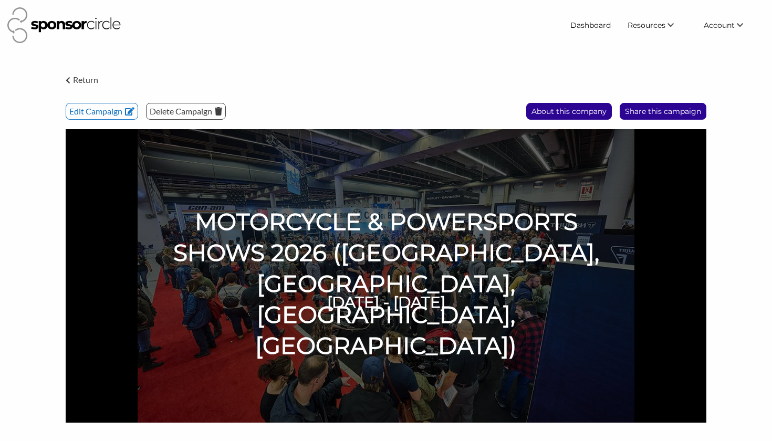
click at [502, 201] on img at bounding box center [386, 276] width 641 height 294
click at [468, 45] on div "Dashboard Resources Find New Partners Virtual Coffee Series Sponsorship News Jo…" at bounding box center [385, 25] width 765 height 44
click at [473, 55] on body "Dashboard Resources Find New Partners Virtual Coffee Series Sponsorship News Jo…" at bounding box center [386, 220] width 772 height 441
click at [82, 18] on img at bounding box center [63, 25] width 113 height 36
click at [617, 68] on div "Return Edit Campaign Delete Campaign Share this campaign About this company MOT…" at bounding box center [386, 253] width 657 height 371
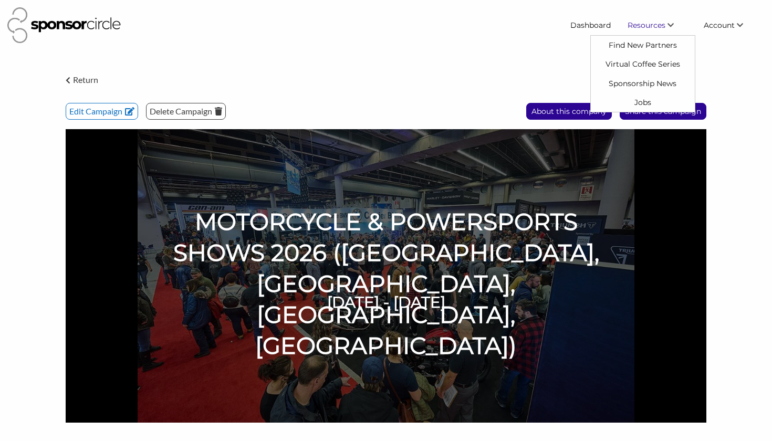
click at [657, 17] on link "Resources" at bounding box center [657, 25] width 76 height 19
click at [473, 45] on div "Dashboard Resources Find New Partners Virtual Coffee Series Sponsorship News Jo…" at bounding box center [385, 25] width 765 height 44
click at [641, 21] on span "Resources" at bounding box center [647, 24] width 38 height 9
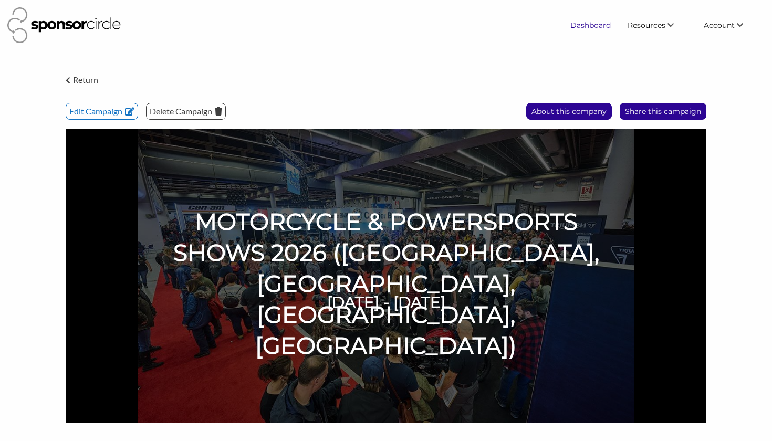
click at [601, 27] on link "Dashboard" at bounding box center [590, 25] width 57 height 19
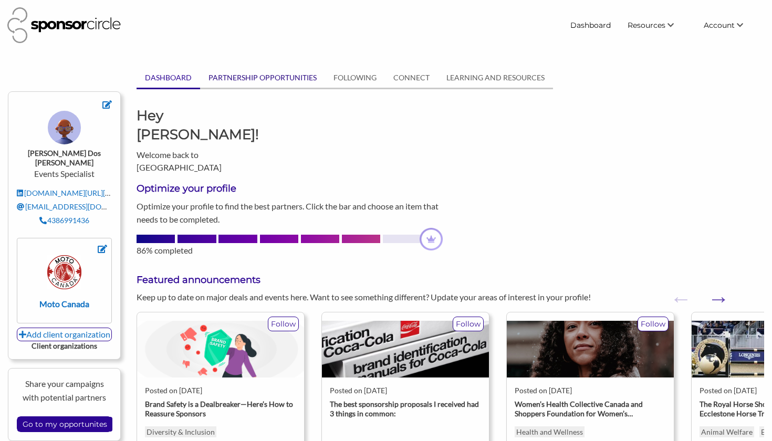
click at [257, 79] on link "PARTNERSHIP OPPORTUNITIES" at bounding box center [262, 78] width 125 height 20
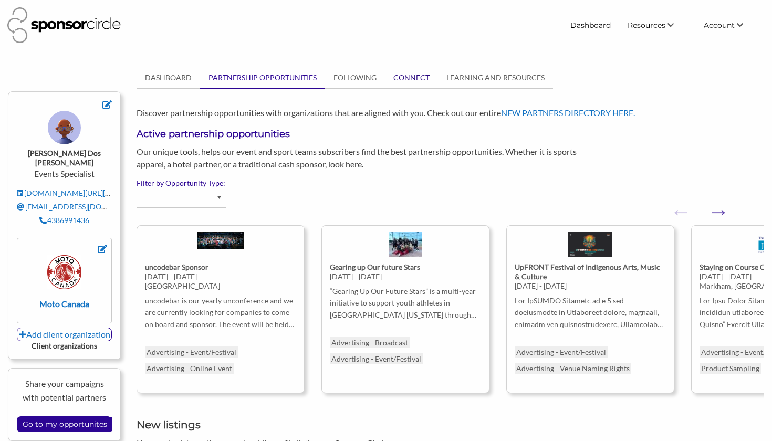
click at [411, 77] on link "CONNECT" at bounding box center [411, 78] width 53 height 20
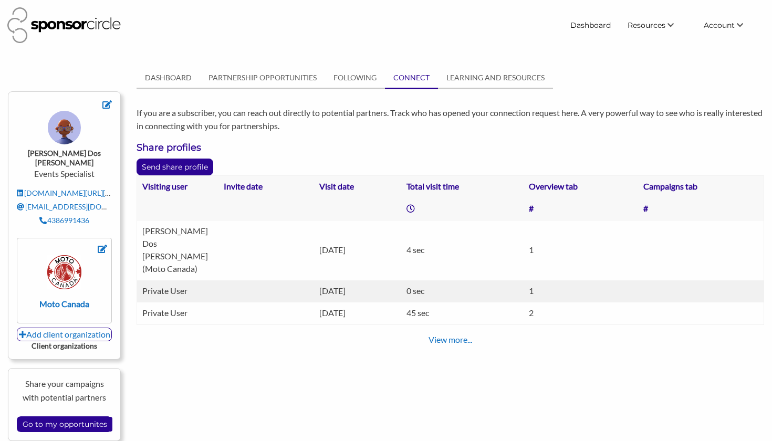
click at [220, 238] on td at bounding box center [266, 251] width 96 height 60
click at [196, 169] on p "Send share profile" at bounding box center [175, 167] width 76 height 16
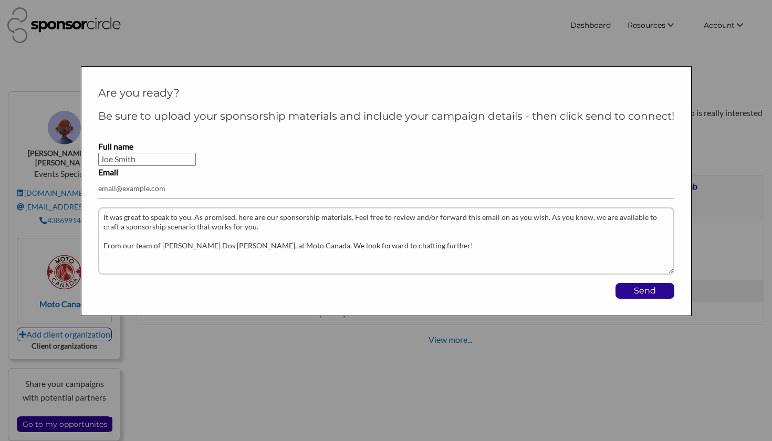
click at [189, 160] on input "Full name" at bounding box center [147, 159] width 98 height 13
click at [161, 161] on input "Full name" at bounding box center [147, 159] width 98 height 13
type input "mdossantos@motocanada.com"
click at [628, 290] on input "Send" at bounding box center [645, 291] width 58 height 15
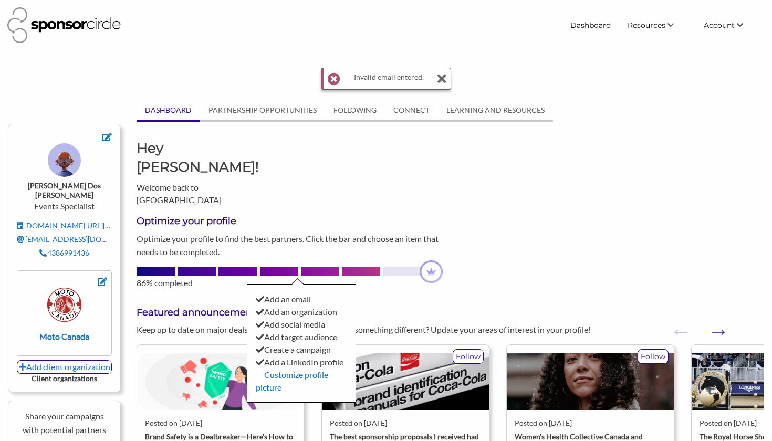
click at [252, 232] on p "Optimize your profile to find the best partners. Click the bar and choose an it…" at bounding box center [290, 245] width 306 height 27
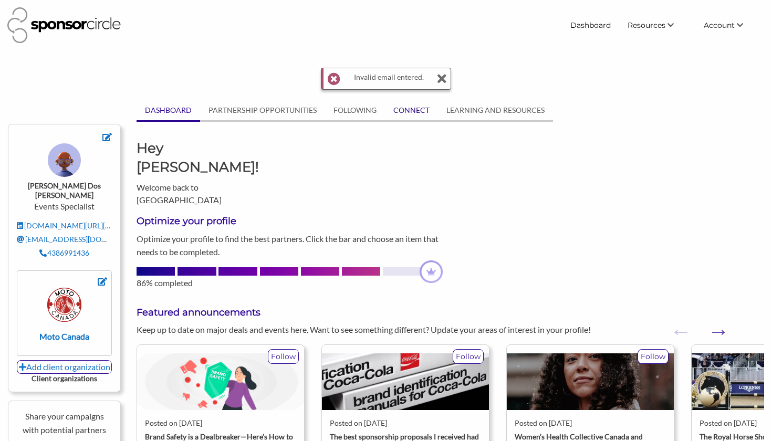
click at [414, 112] on link "CONNECT" at bounding box center [411, 110] width 53 height 20
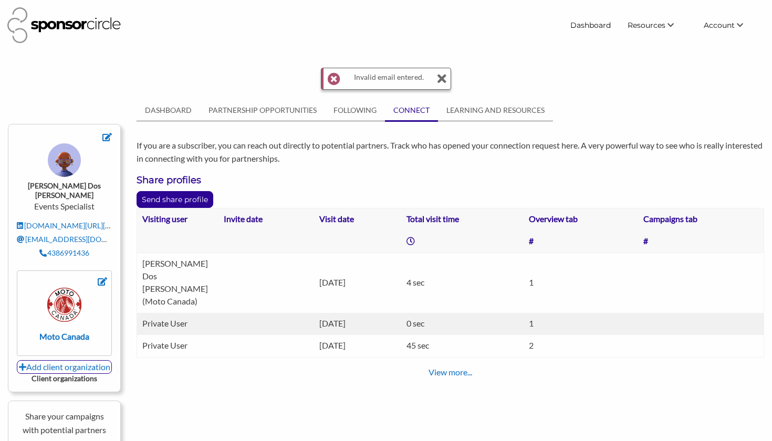
click at [171, 270] on td "Miguel Dos Santos (Moto Canada)" at bounding box center [177, 283] width 81 height 60
click at [159, 251] on th at bounding box center [177, 242] width 81 height 23
click at [186, 194] on p "Send share profile" at bounding box center [175, 200] width 76 height 16
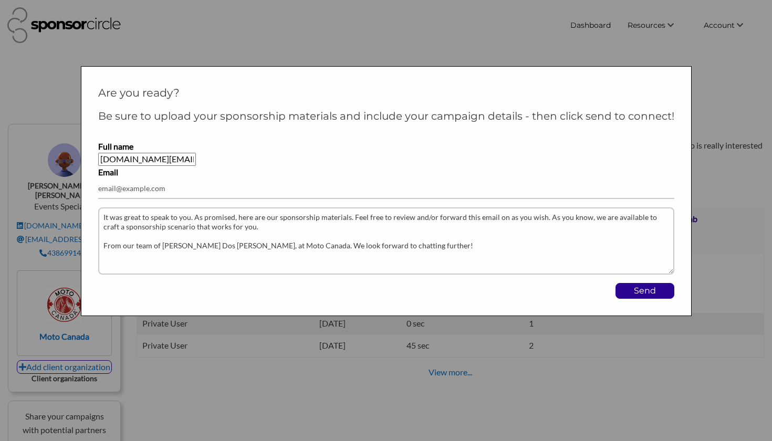
drag, startPoint x: 173, startPoint y: 159, endPoint x: 88, endPoint y: 153, distance: 85.2
click at [88, 153] on div "Are you ready? Be sure to upload your sponsorship materials and include your ca…" at bounding box center [386, 191] width 611 height 250
click at [130, 156] on input "Full name" at bounding box center [147, 159] width 98 height 13
drag, startPoint x: 130, startPoint y: 156, endPoint x: 149, endPoint y: 155, distance: 18.9
click at [149, 155] on input "Full name" at bounding box center [147, 159] width 98 height 13
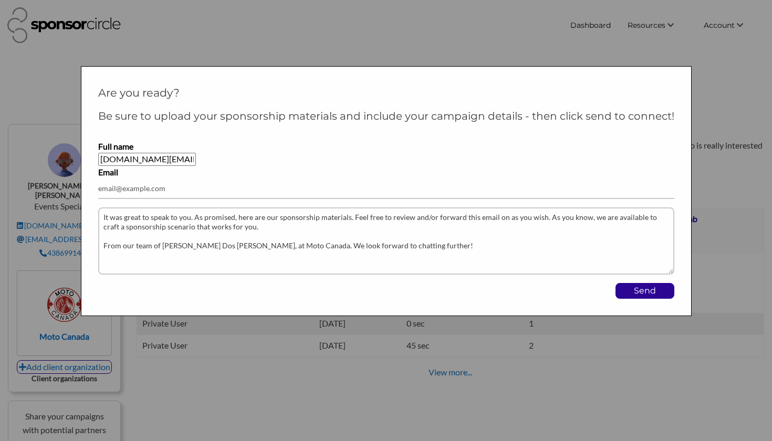
click at [146, 155] on input "Full name" at bounding box center [147, 159] width 98 height 13
drag, startPoint x: 145, startPoint y: 155, endPoint x: 200, endPoint y: 166, distance: 56.2
click at [200, 166] on form "Full name Email It was great to speak to you. As promised, here are our sponsor…" at bounding box center [386, 219] width 576 height 159
type input "migueldossantos.ca@gmail.com"
click at [265, 167] on label "Email" at bounding box center [386, 172] width 576 height 13
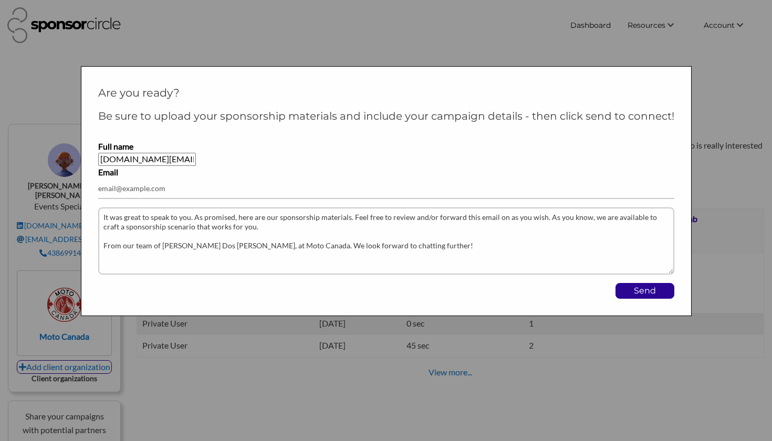
click at [265, 179] on input "Email" at bounding box center [386, 189] width 576 height 20
click at [330, 173] on label "Email" at bounding box center [386, 172] width 576 height 13
click at [330, 179] on input "Email" at bounding box center [386, 189] width 576 height 20
click at [162, 159] on input "Full name" at bounding box center [147, 159] width 98 height 13
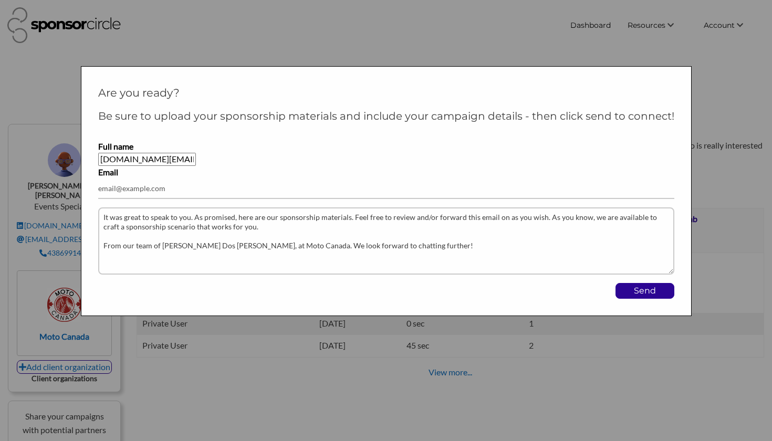
click at [162, 159] on input "Full name" at bounding box center [147, 159] width 98 height 13
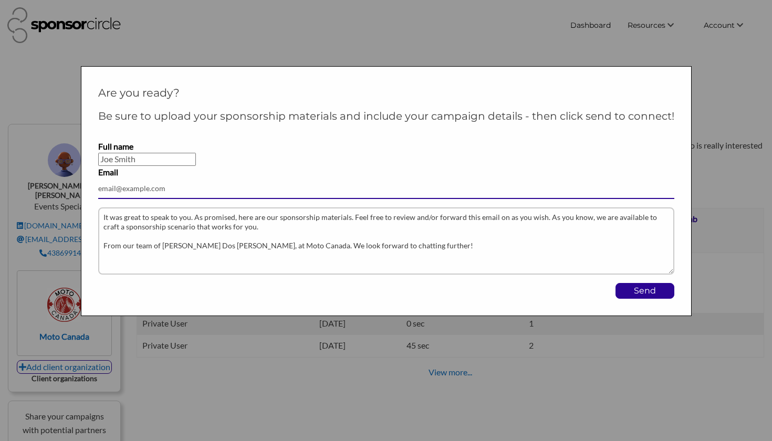
click at [139, 186] on input "Email" at bounding box center [386, 189] width 576 height 20
click at [131, 162] on input "Full name" at bounding box center [147, 159] width 98 height 13
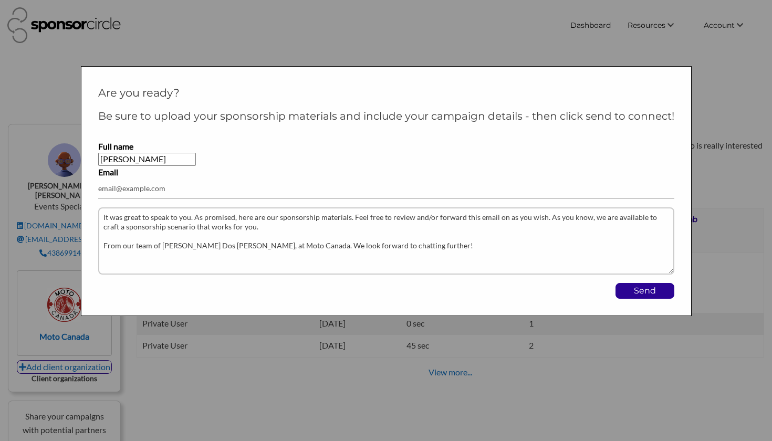
type input "Miguel"
click at [134, 181] on input "Email" at bounding box center [386, 189] width 576 height 20
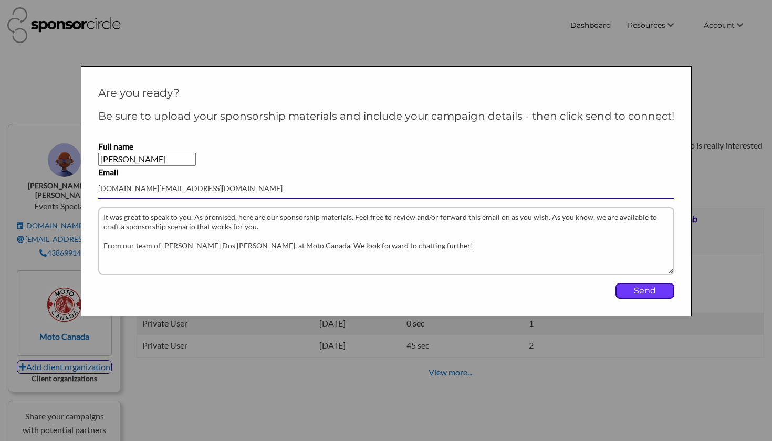
type input "migueldossantos.ca@gmail.com"
click at [640, 293] on input "Send" at bounding box center [645, 291] width 58 height 15
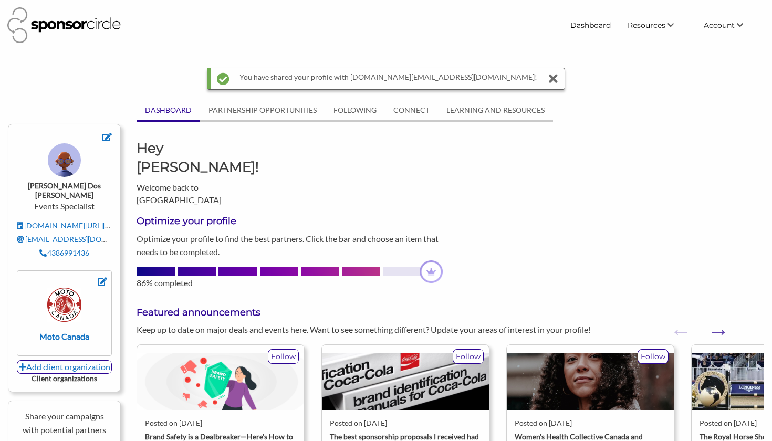
click at [640, 324] on div "Keep up to date on major deals and events here. Want to see something different…" at bounding box center [450, 330] width 643 height 13
click at [301, 114] on link "PARTNERSHIP OPPORTUNITIES" at bounding box center [262, 110] width 125 height 20
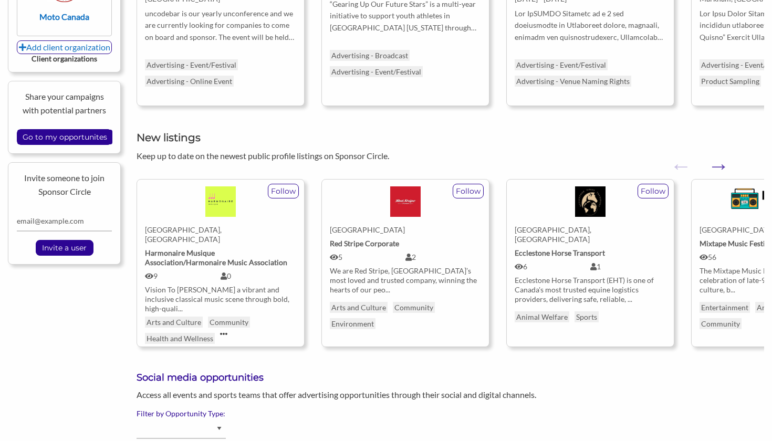
scroll to position [324, 0]
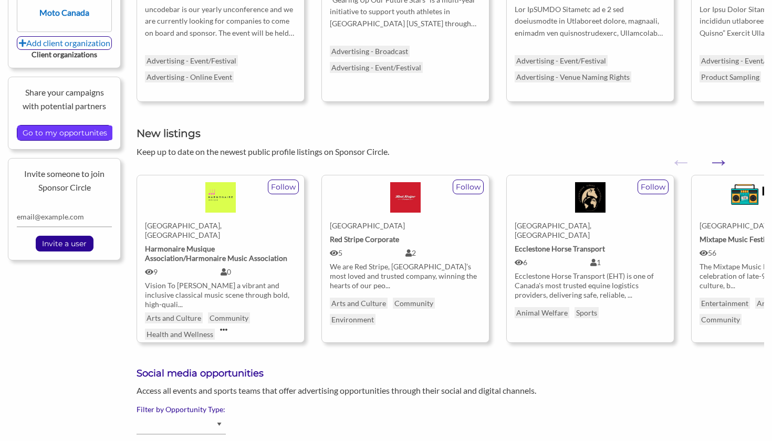
click at [105, 127] on input "Go to my opportunites" at bounding box center [64, 133] width 95 height 15
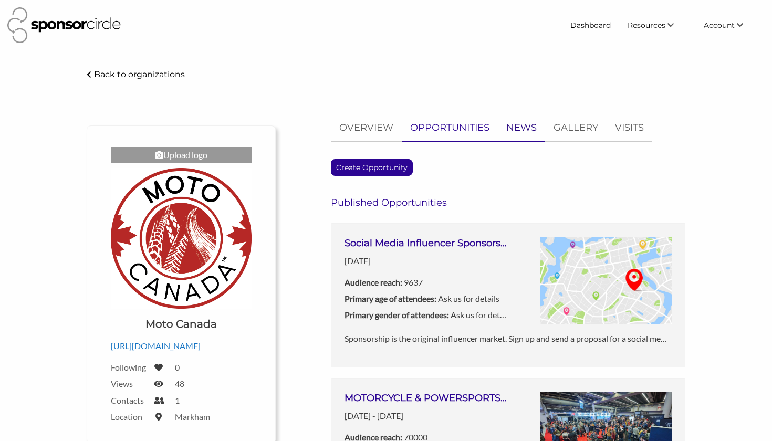
click at [518, 135] on link "NEWS" at bounding box center [521, 128] width 47 height 26
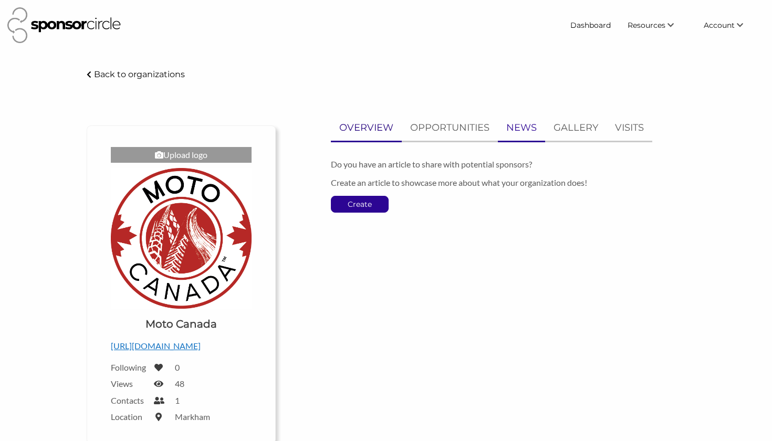
click at [373, 133] on p "OVERVIEW" at bounding box center [366, 127] width 54 height 15
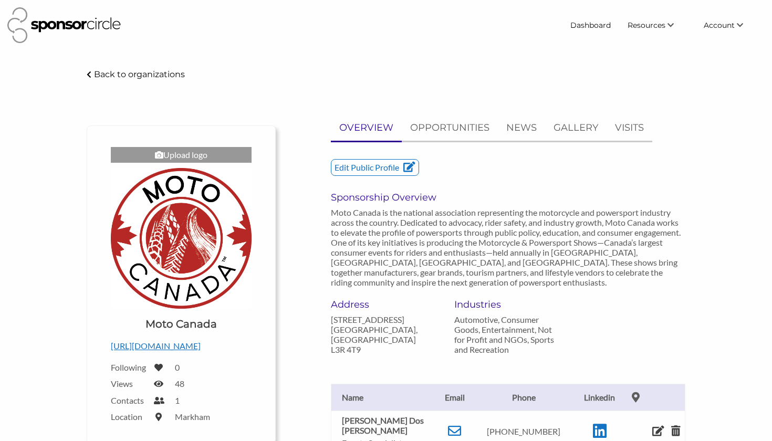
click at [473, 240] on p "Moto Canada is the national association representing the motorcycle and powersp…" at bounding box center [508, 247] width 355 height 80
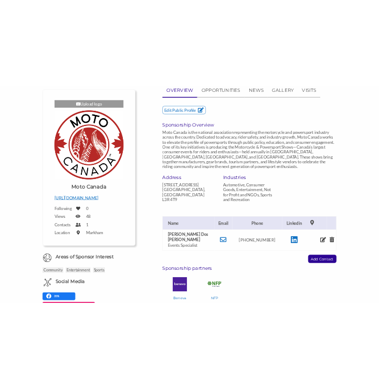
scroll to position [181, 0]
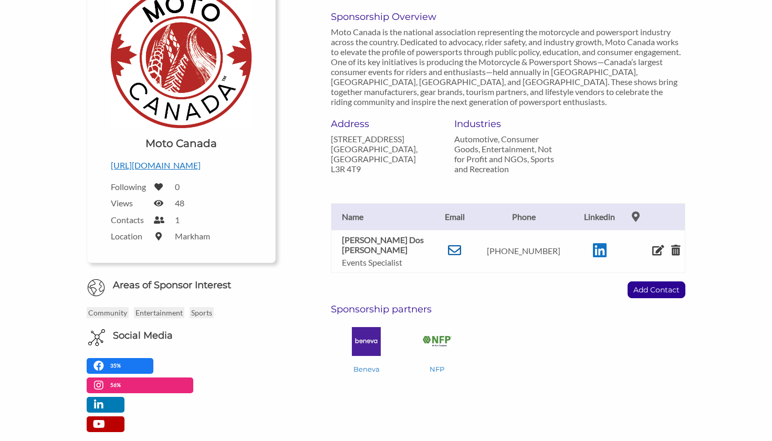
click at [457, 250] on icon at bounding box center [454, 250] width 13 height 13
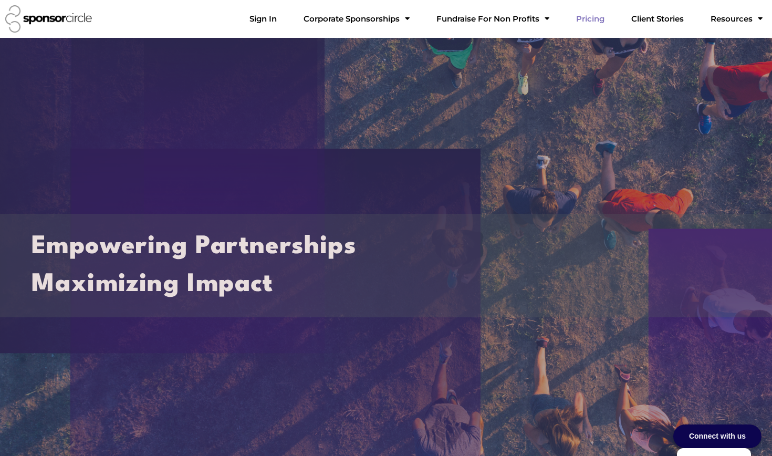
click at [612, 25] on link "Pricing" at bounding box center [590, 18] width 45 height 21
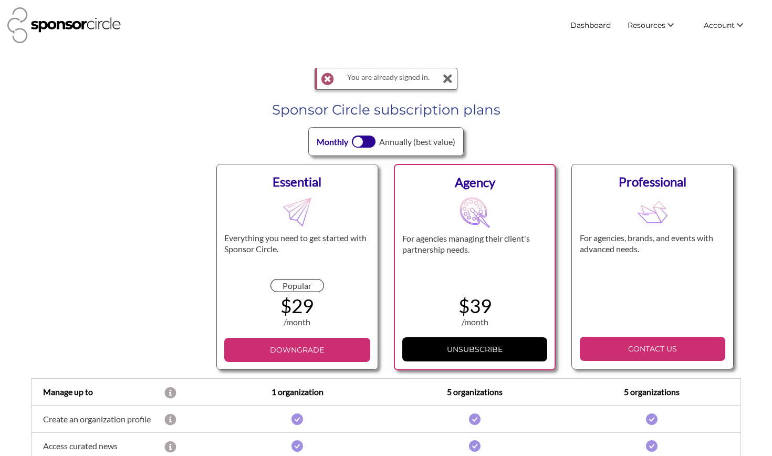
click at [615, 48] on header "Dashboard Resources Find New Partners Virtual Coffee Series Sponsorship News Jo…" at bounding box center [386, 25] width 772 height 51
click at [592, 24] on link "Dashboard" at bounding box center [590, 25] width 57 height 19
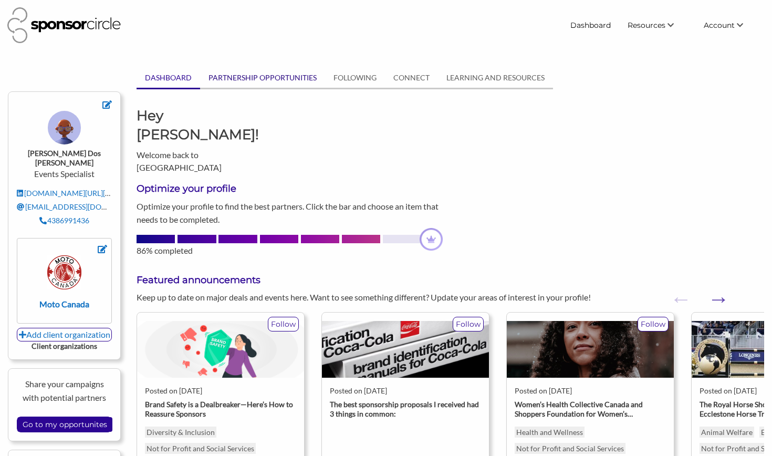
click at [256, 82] on link "PARTNERSHIP OPPORTUNITIES" at bounding box center [262, 78] width 125 height 20
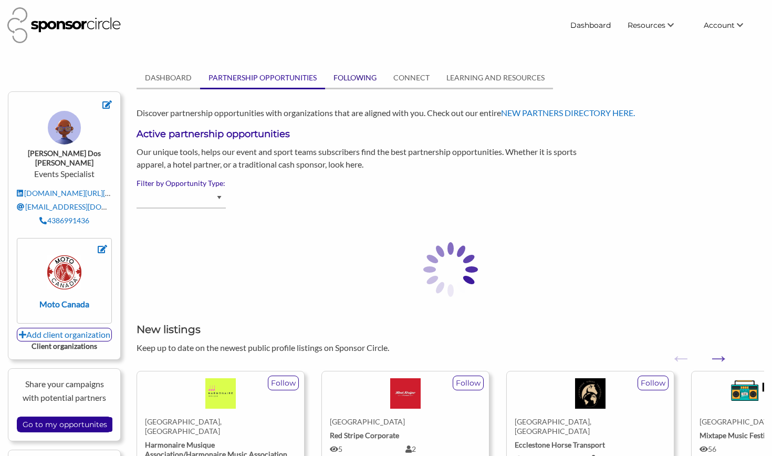
click at [352, 81] on link "FOLLOWING" at bounding box center [355, 78] width 60 height 20
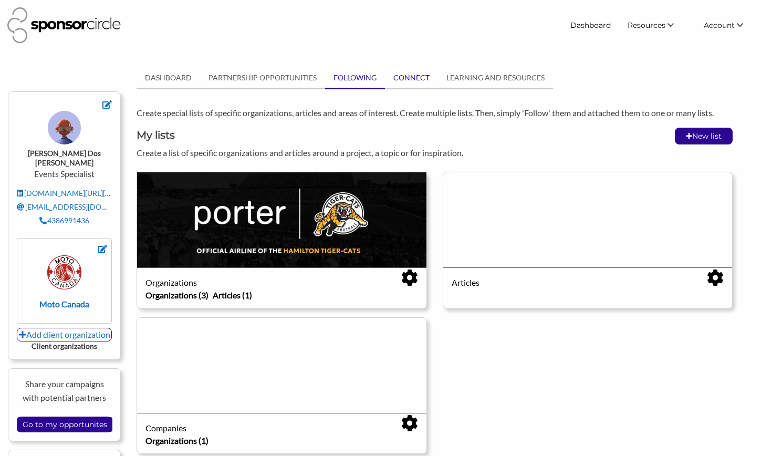
click at [405, 81] on link "CONNECT" at bounding box center [411, 78] width 53 height 20
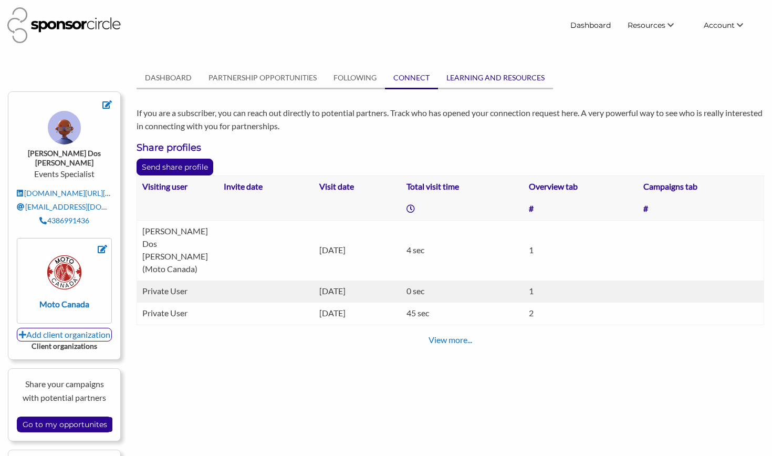
click at [498, 76] on link "LEARNING AND RESOURCES" at bounding box center [495, 78] width 115 height 20
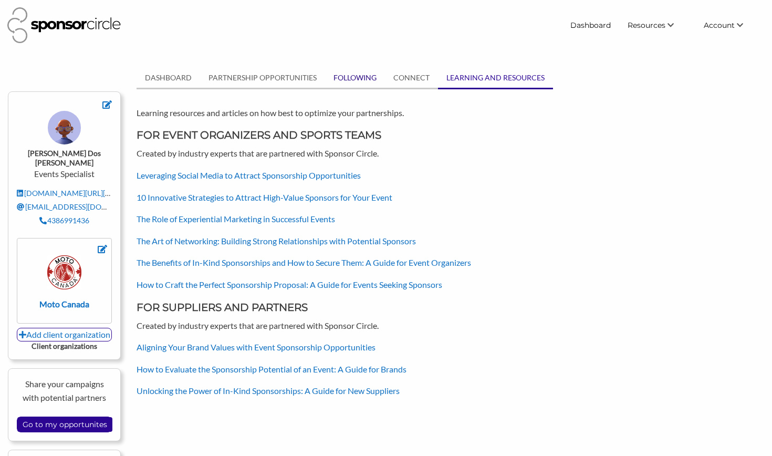
click at [356, 78] on link "FOLLOWING" at bounding box center [355, 78] width 60 height 20
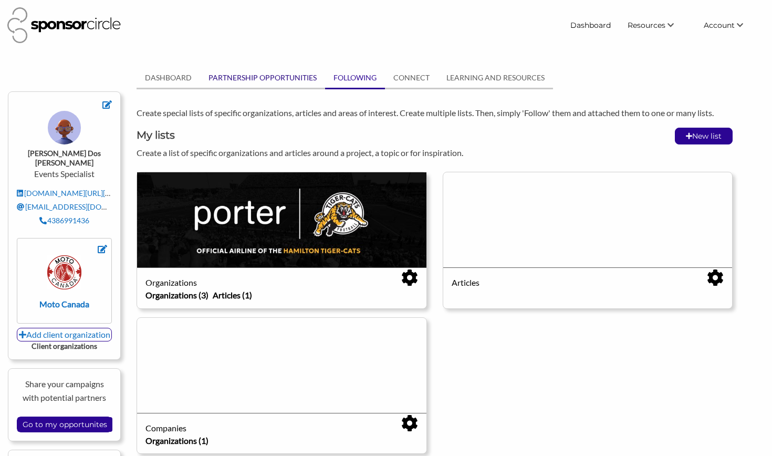
click at [280, 80] on link "PARTNERSHIP OPPORTUNITIES" at bounding box center [262, 78] width 125 height 20
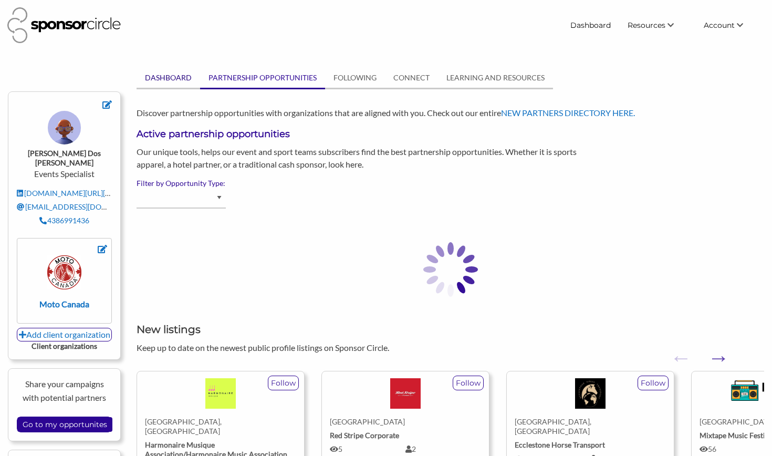
click at [167, 74] on link "DASHBOARD" at bounding box center [169, 78] width 64 height 20
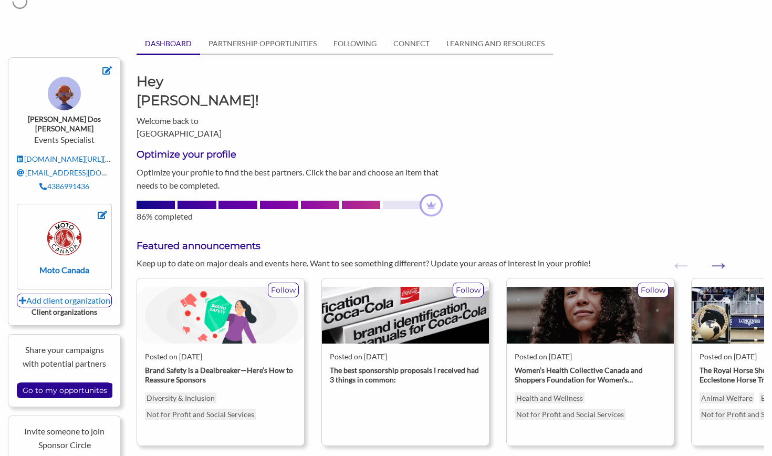
scroll to position [3, 0]
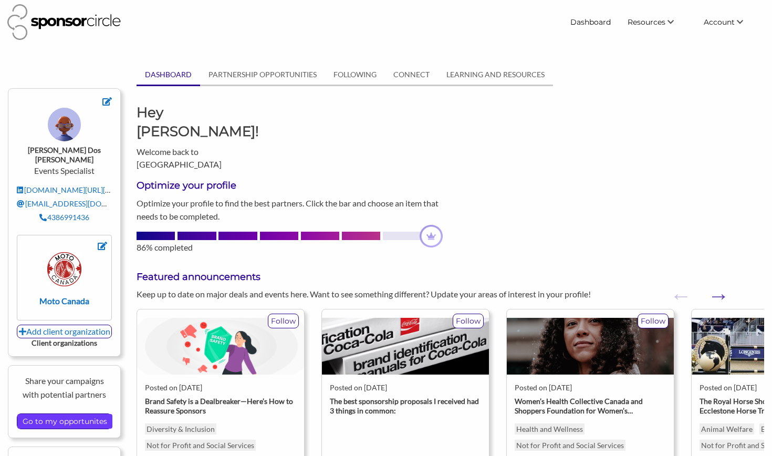
click at [75, 414] on input "Go to my opportunites" at bounding box center [64, 421] width 95 height 15
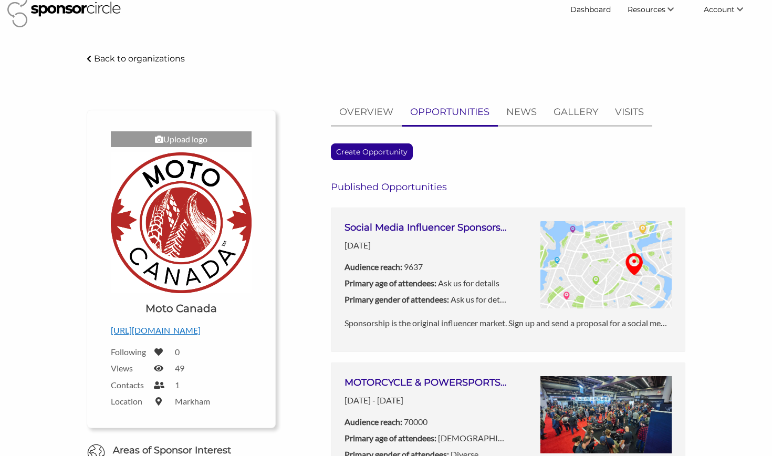
scroll to position [23, 0]
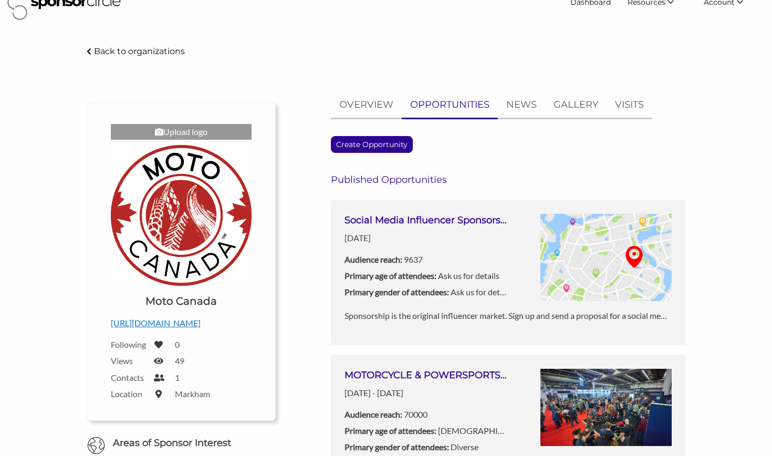
click at [160, 360] on icon at bounding box center [158, 361] width 9 height 8
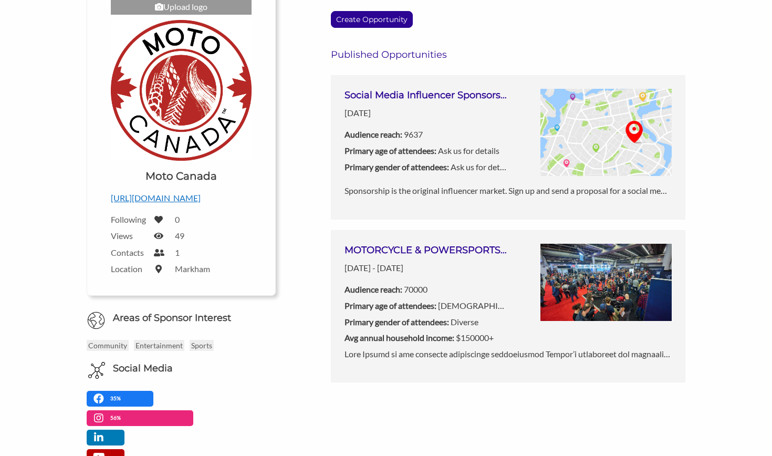
scroll to position [16, 0]
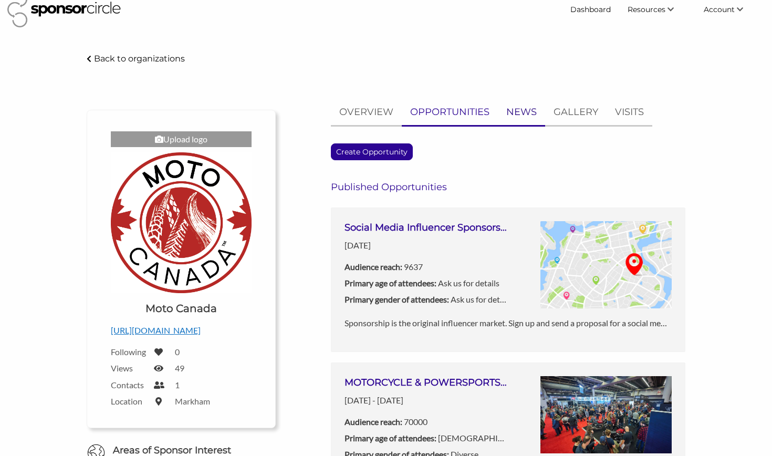
click at [518, 112] on p "NEWS" at bounding box center [521, 112] width 30 height 15
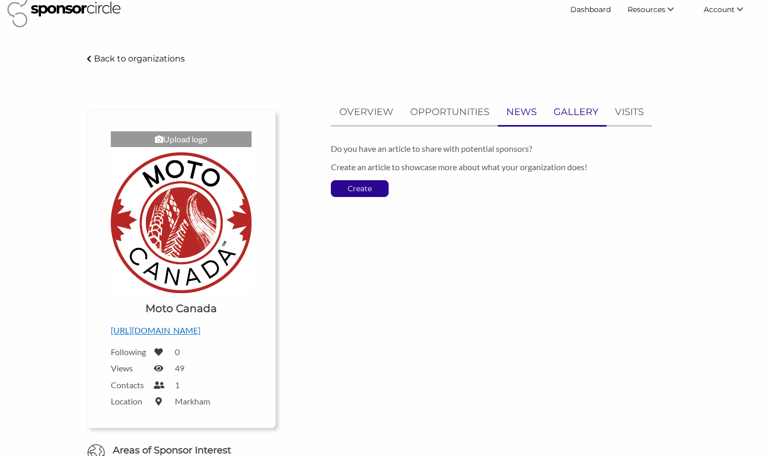
click at [558, 113] on p "GALLERY" at bounding box center [576, 112] width 45 height 15
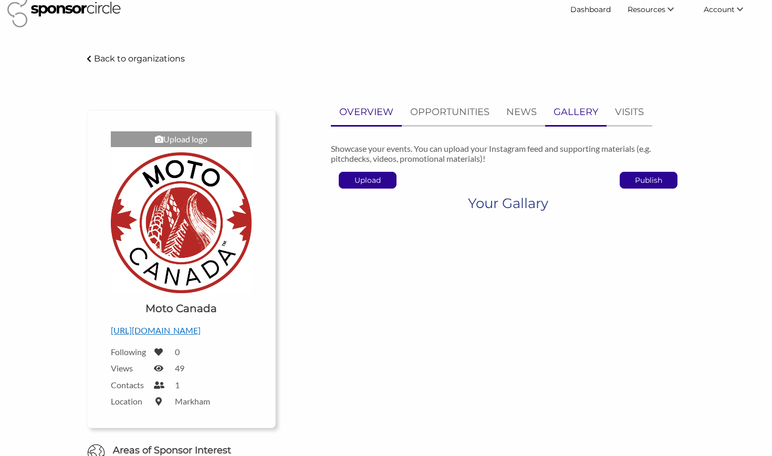
click at [391, 112] on p "OVERVIEW" at bounding box center [366, 112] width 54 height 15
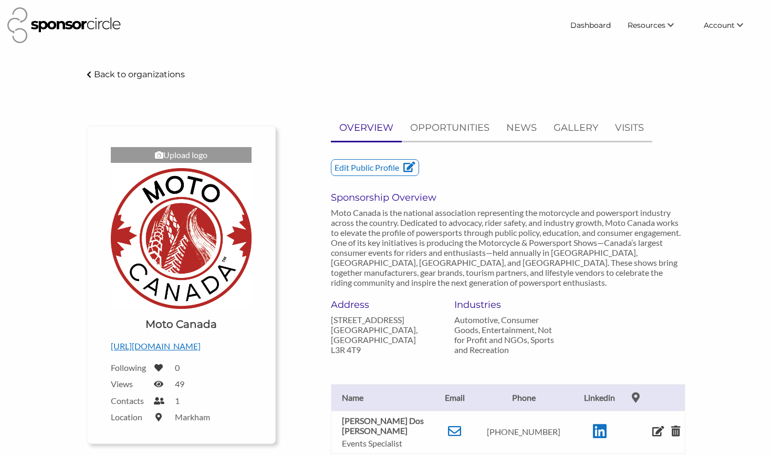
scroll to position [0, 0]
click at [652, 426] on icon at bounding box center [658, 431] width 12 height 11
click at [653, 426] on icon at bounding box center [658, 431] width 12 height 11
click at [717, 49] on link "My Account" at bounding box center [712, 45] width 104 height 19
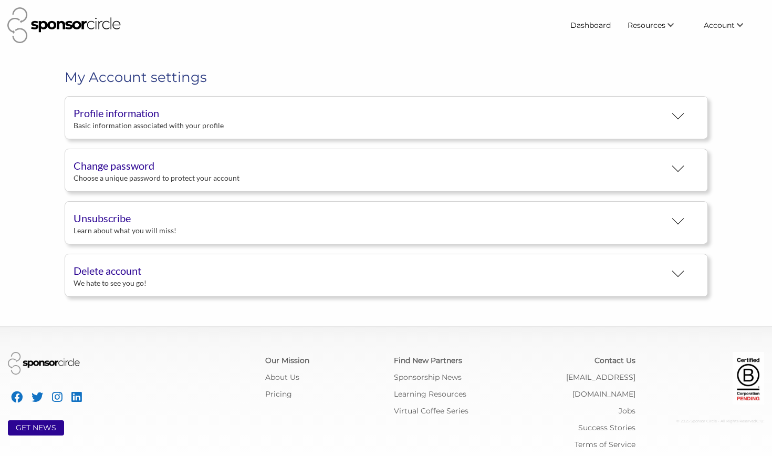
scroll to position [19, 0]
click at [218, 116] on button "Profile information Basic information associated with your profile" at bounding box center [386, 117] width 643 height 43
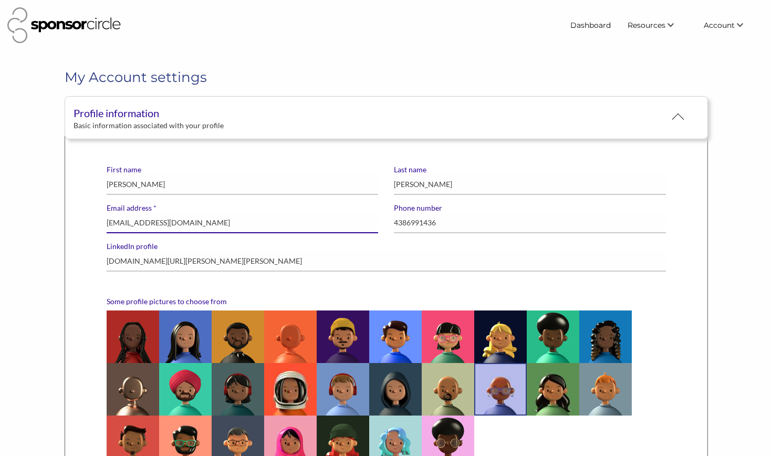
drag, startPoint x: 150, startPoint y: 224, endPoint x: 68, endPoint y: 226, distance: 82.5
type input "[EMAIL_ADDRESS][DOMAIN_NAME]"
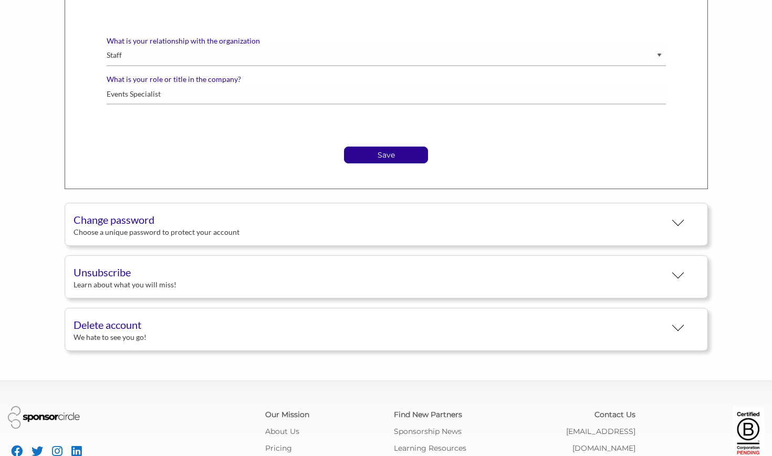
scroll to position [643, 0]
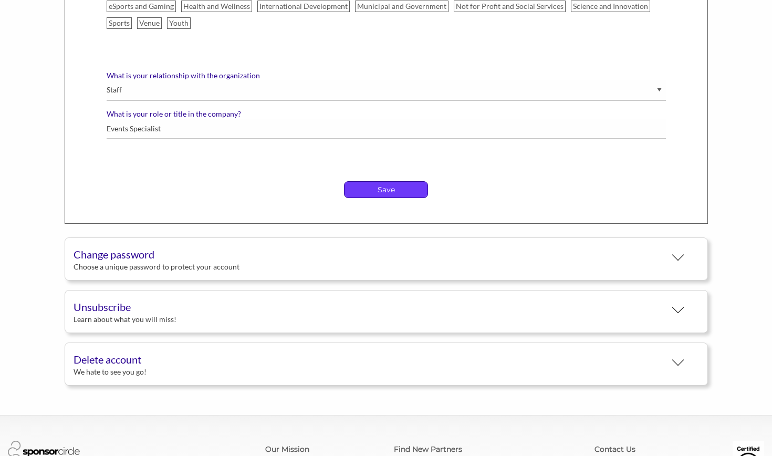
click at [390, 189] on p "Save" at bounding box center [386, 190] width 83 height 16
